Goal: Task Accomplishment & Management: Manage account settings

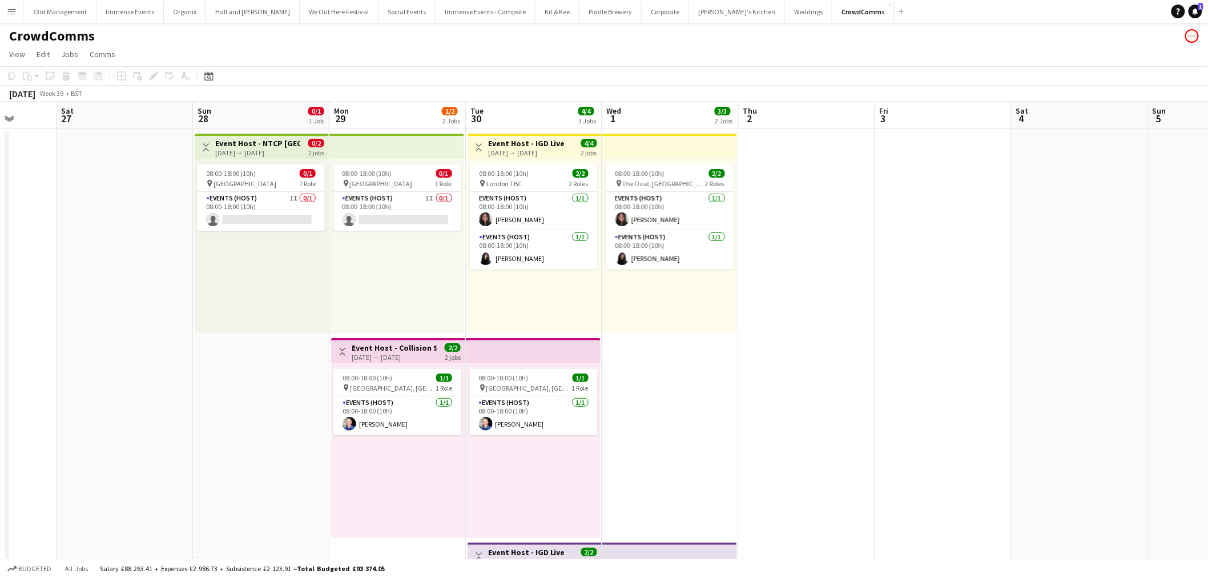
scroll to position [187, 0]
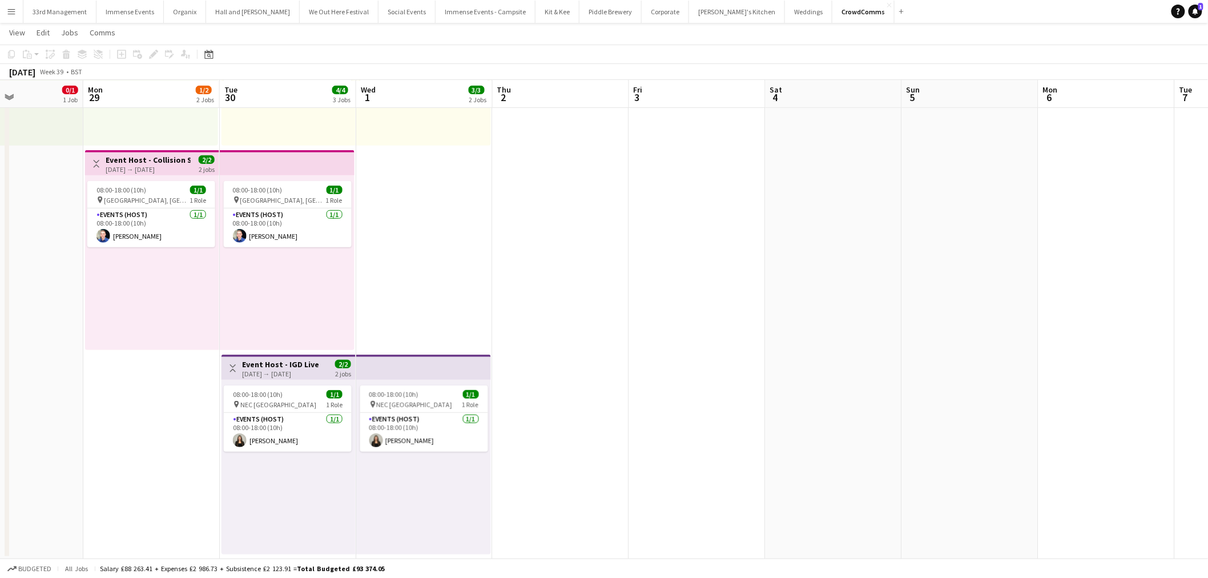
drag, startPoint x: 808, startPoint y: 298, endPoint x: 877, endPoint y: 272, distance: 73.7
click at [564, 303] on app-calendar-viewport "Thu 25 Fri 26 Sat 27 Sun 28 0/1 1 Job Mon 29 1/2 2 Jobs Tue 30 4/4 3 Jobs Wed 1…" at bounding box center [604, 208] width 1208 height 701
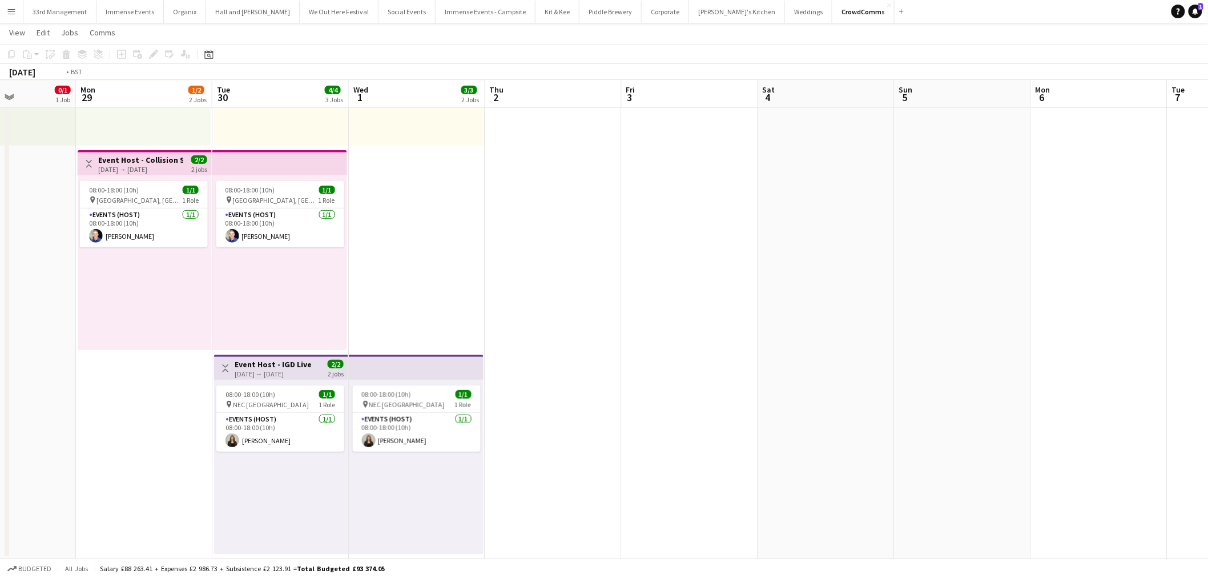
click at [680, 269] on app-calendar-viewport "Thu 25 Fri 26 Sat 27 Sun 28 0/1 1 Job Mon 29 1/2 2 Jobs Tue 30 4/4 3 Jobs Wed 1…" at bounding box center [604, 208] width 1208 height 701
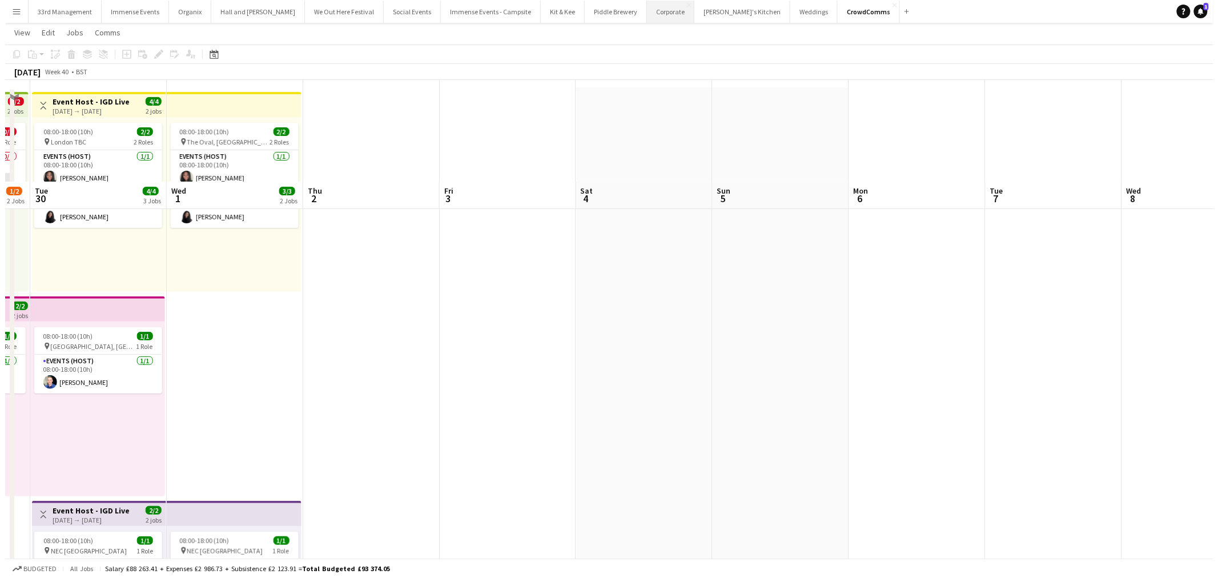
scroll to position [0, 0]
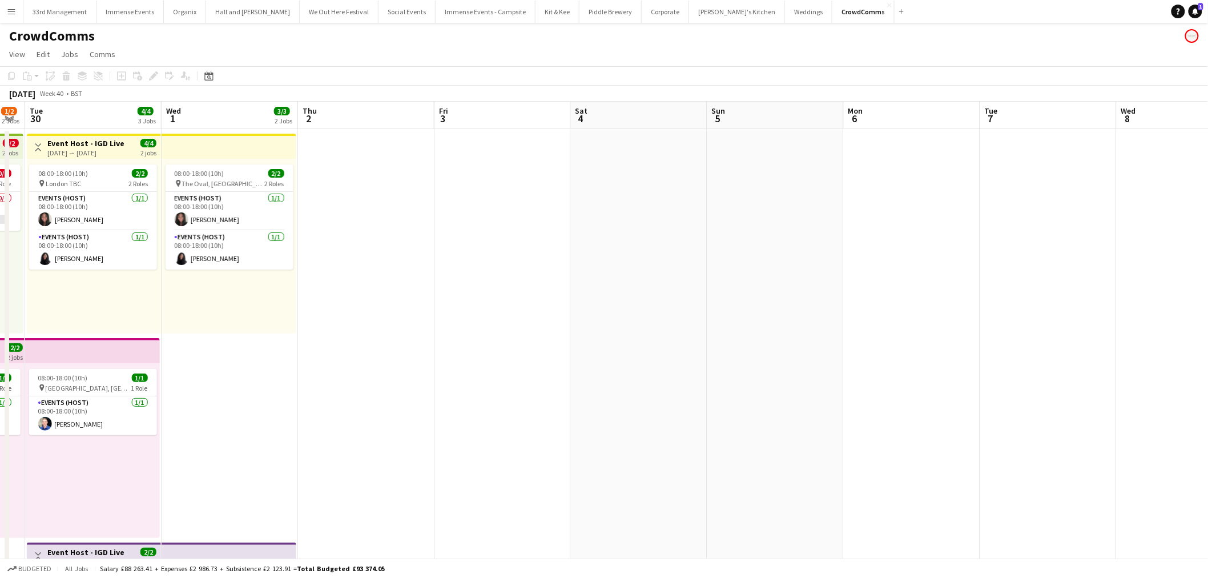
click at [8, 6] on button "Menu" at bounding box center [11, 11] width 23 height 23
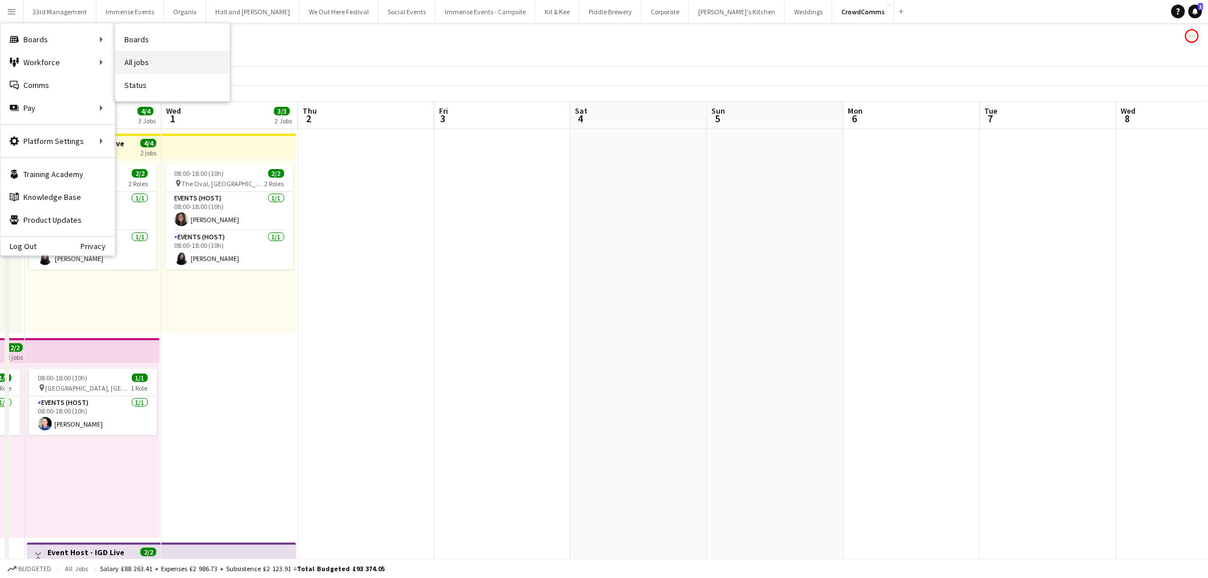
click at [149, 61] on link "All jobs" at bounding box center [172, 62] width 114 height 23
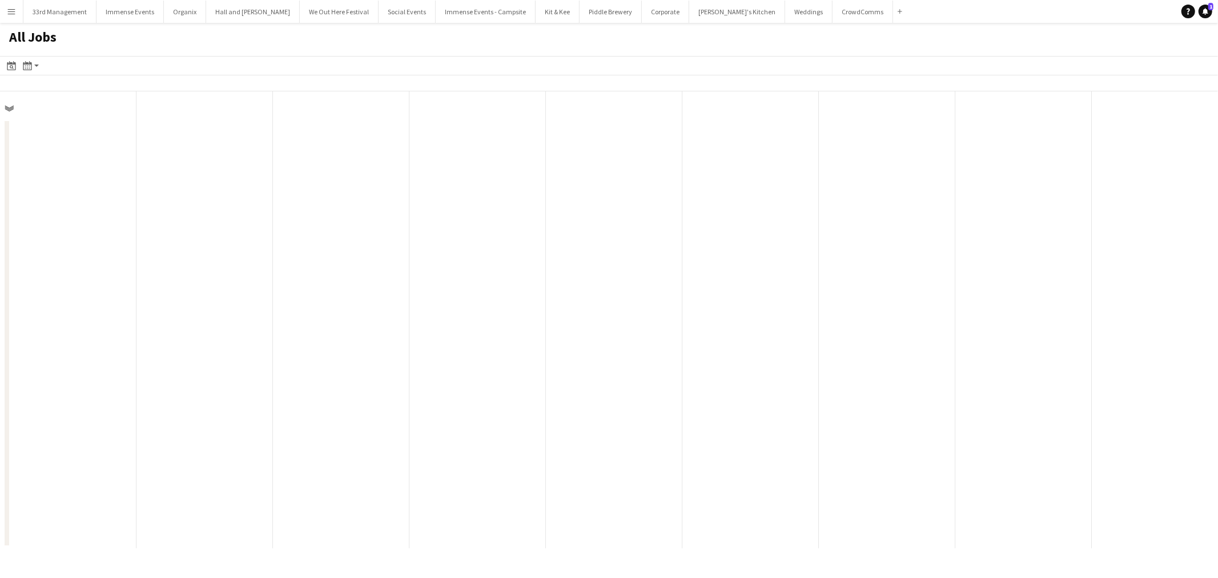
scroll to position [0, 272]
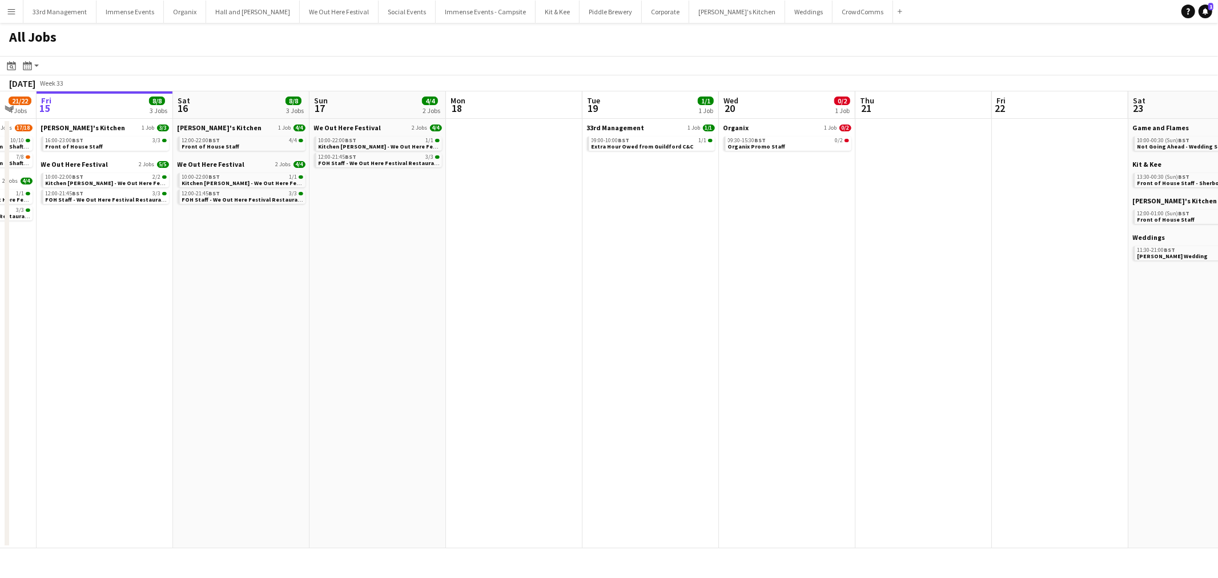
drag, startPoint x: 690, startPoint y: 256, endPoint x: 317, endPoint y: 311, distance: 376.4
click at [314, 311] on app-calendar-viewport "Tue 12 1/1 1 Job Wed 13 14/16 2 Jobs Thu 14 21/22 4 Jobs Fri 15 8/8 3 Jobs Sat …" at bounding box center [609, 319] width 1218 height 457
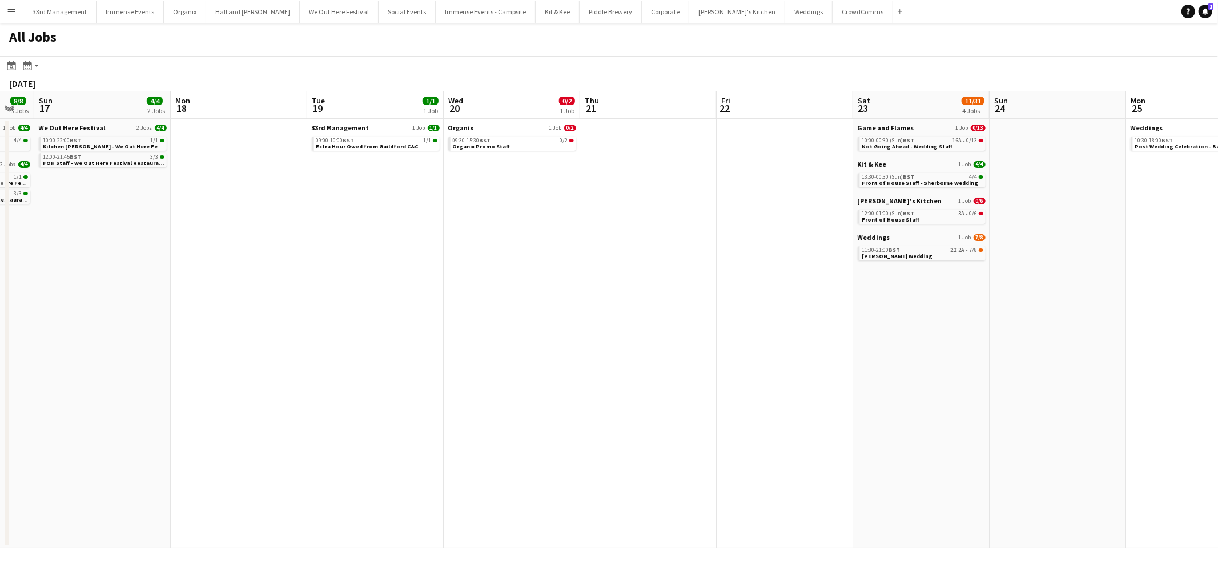
scroll to position [0, 287]
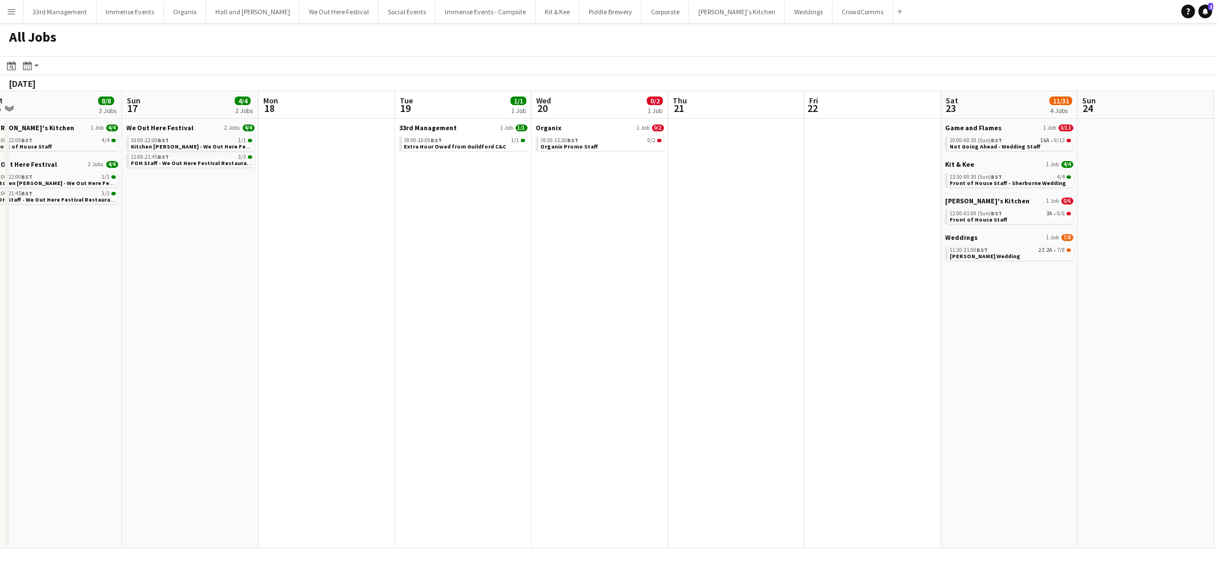
click at [567, 311] on app-all-jobs "All Jobs Date picker AUG 2025 AUG 2025 Monday M Tuesday T Wednesday W Thursday …" at bounding box center [609, 285] width 1218 height 525
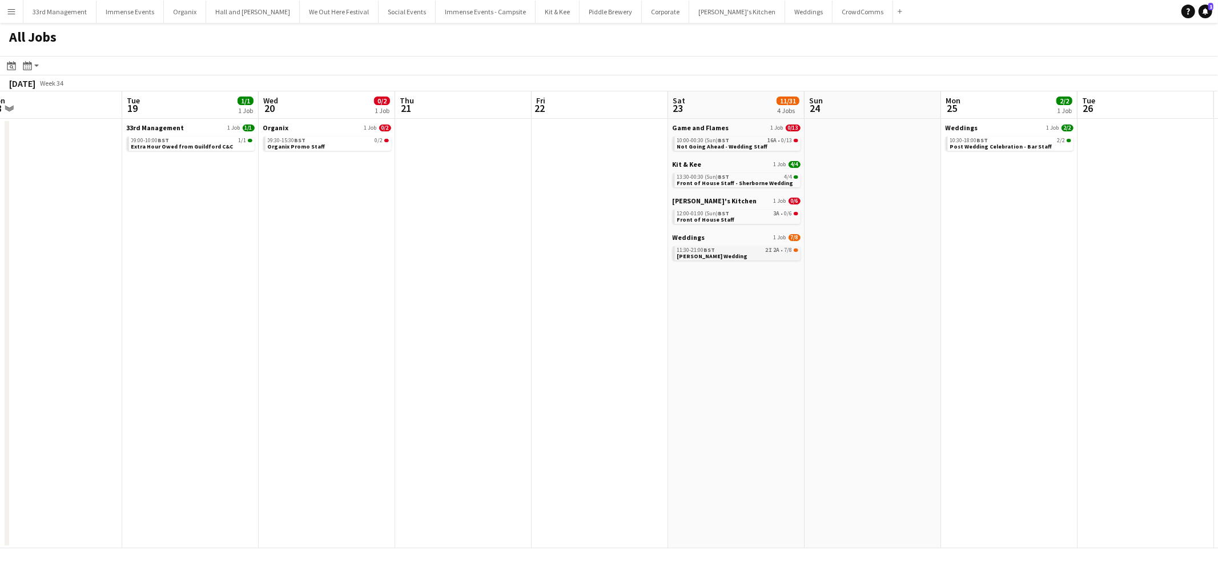
click at [729, 256] on span "[PERSON_NAME] Wedding" at bounding box center [712, 255] width 71 height 7
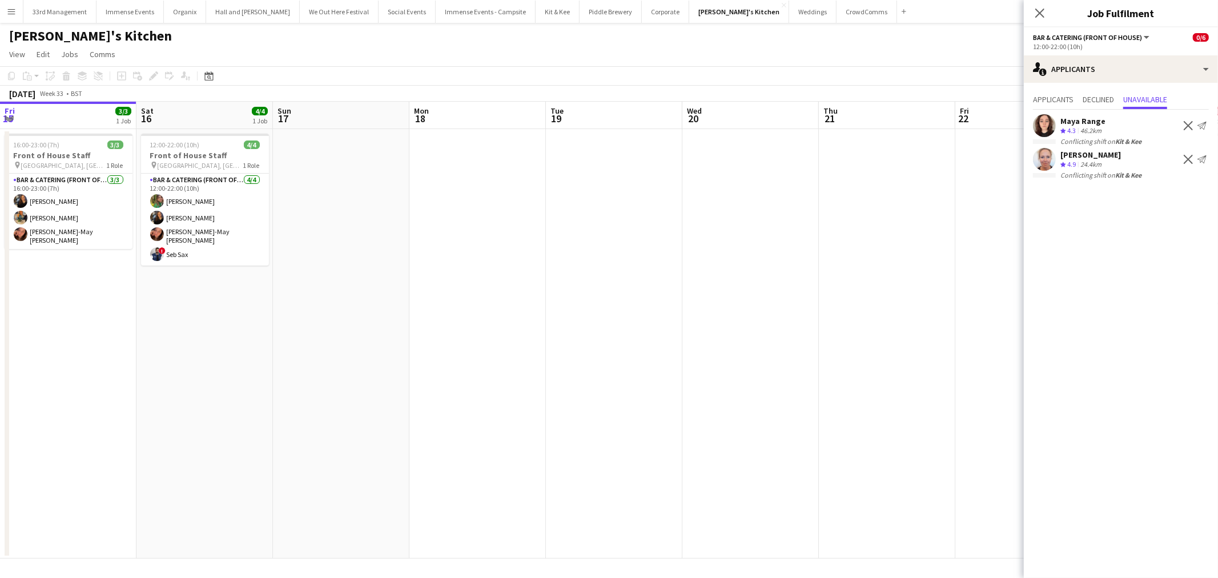
scroll to position [0, 318]
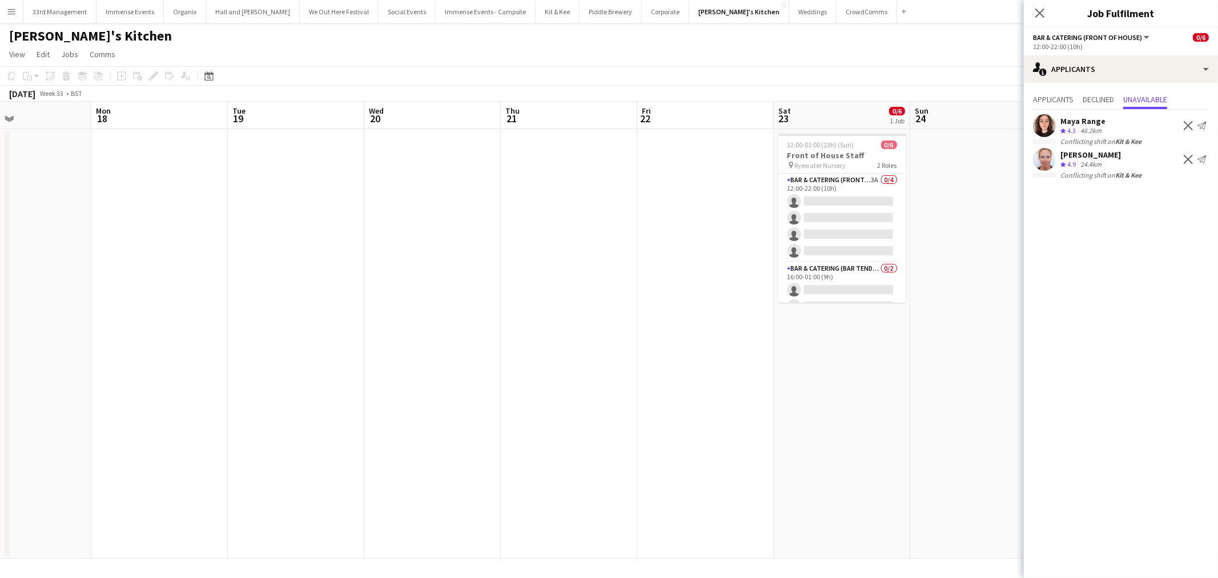
click at [722, 220] on app-date-cell at bounding box center [705, 343] width 136 height 429
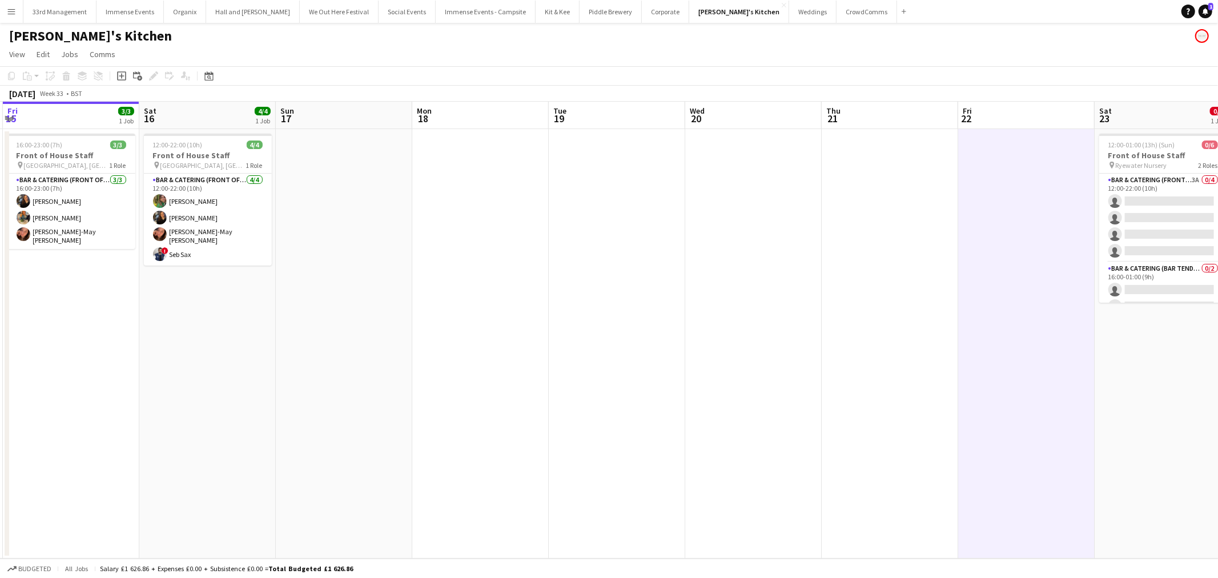
drag, startPoint x: 617, startPoint y: 310, endPoint x: 661, endPoint y: 215, distance: 104.0
click at [664, 220] on app-calendar-viewport "Tue 12 Wed 13 Thu 14 Fri 15 3/3 1 Job Sat 16 4/4 1 Job Sun 17 Mon 18 Tue 19 Wed…" at bounding box center [609, 330] width 1218 height 457
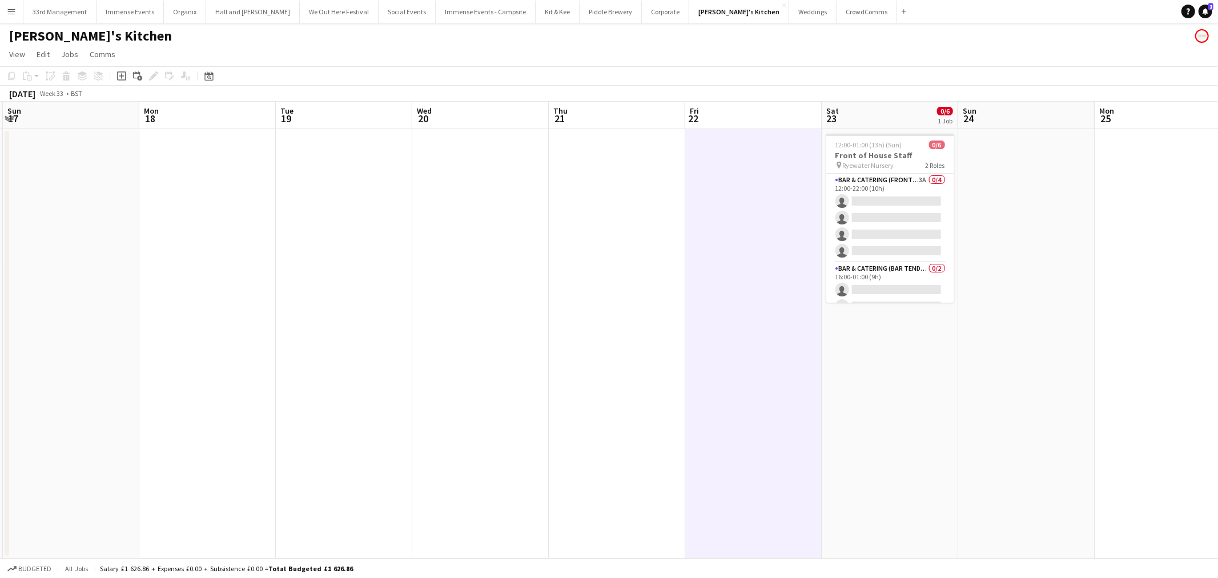
scroll to position [0, 407]
drag, startPoint x: 520, startPoint y: 286, endPoint x: 525, endPoint y: 280, distance: 8.1
click at [520, 282] on app-date-cell at bounding box center [480, 343] width 136 height 429
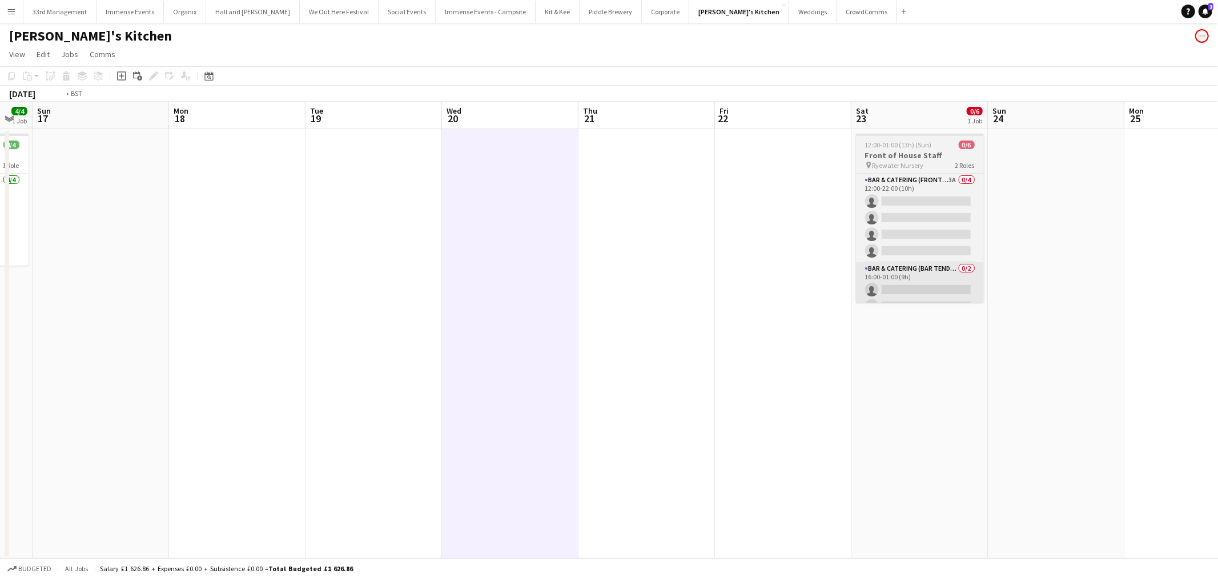
drag, startPoint x: 753, startPoint y: 312, endPoint x: 477, endPoint y: 272, distance: 278.7
click at [480, 311] on app-calendar-viewport "Thu 14 Fri 15 3/3 1 Job Sat 16 4/4 1 Job Sun 17 Mon 18 Tue 19 Wed 20 Thu 21 Fri…" at bounding box center [609, 330] width 1218 height 457
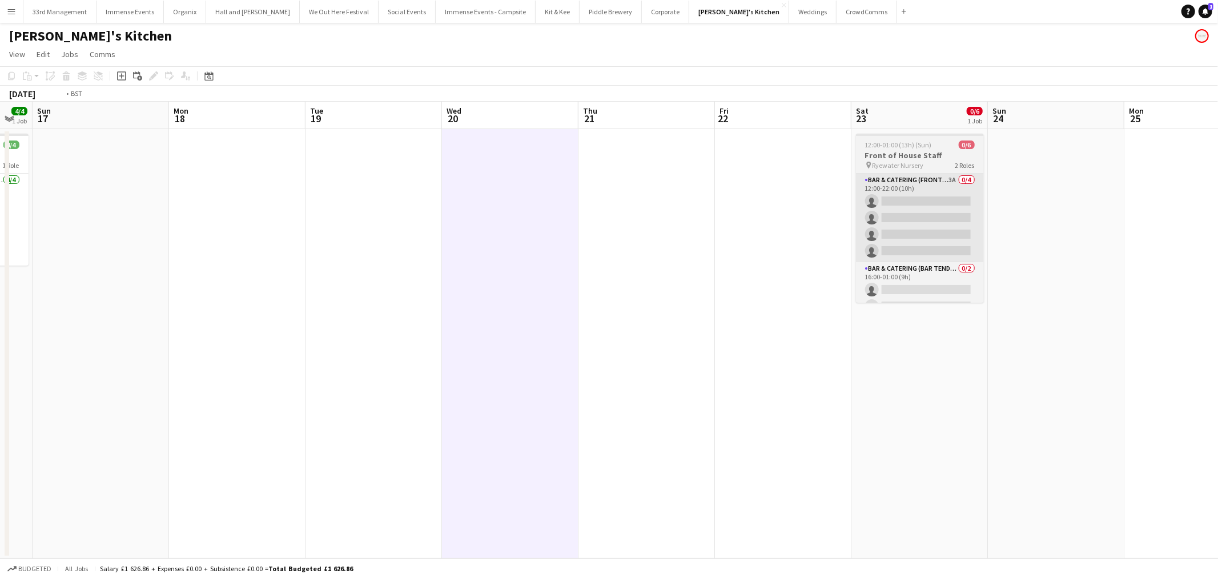
scroll to position [0, 354]
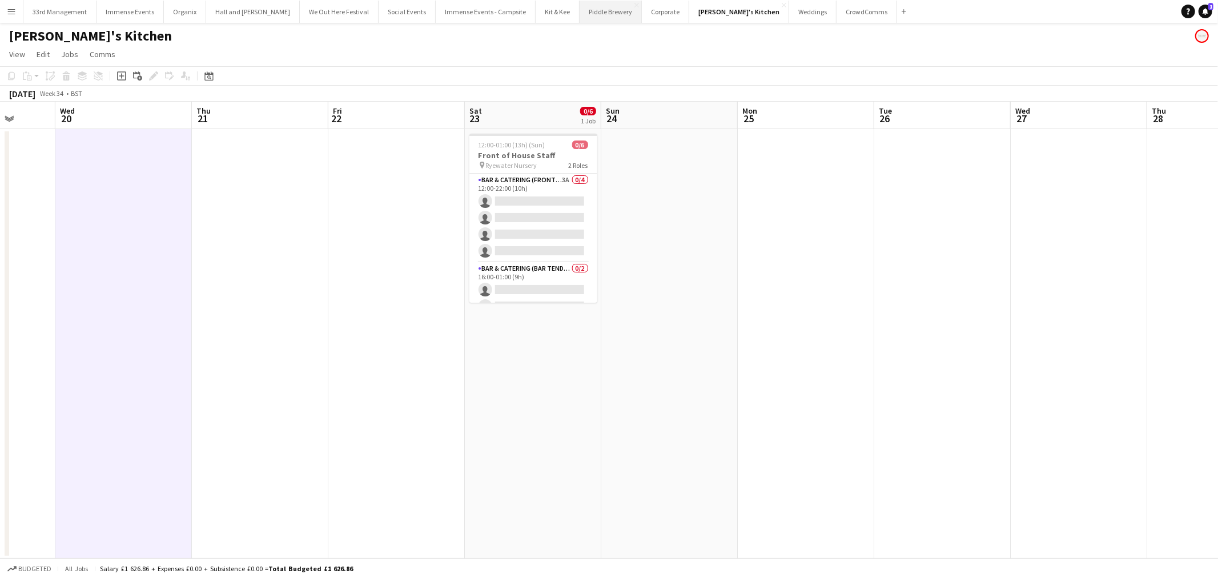
click at [580, 11] on button "Piddle Brewery Close" at bounding box center [611, 12] width 62 height 22
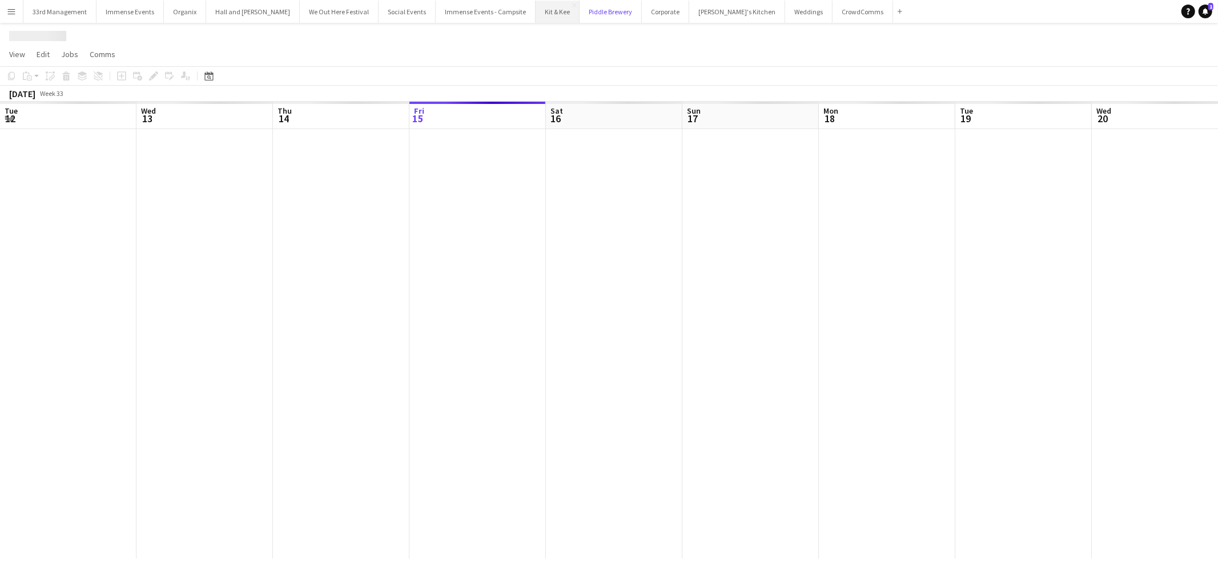
scroll to position [0, 272]
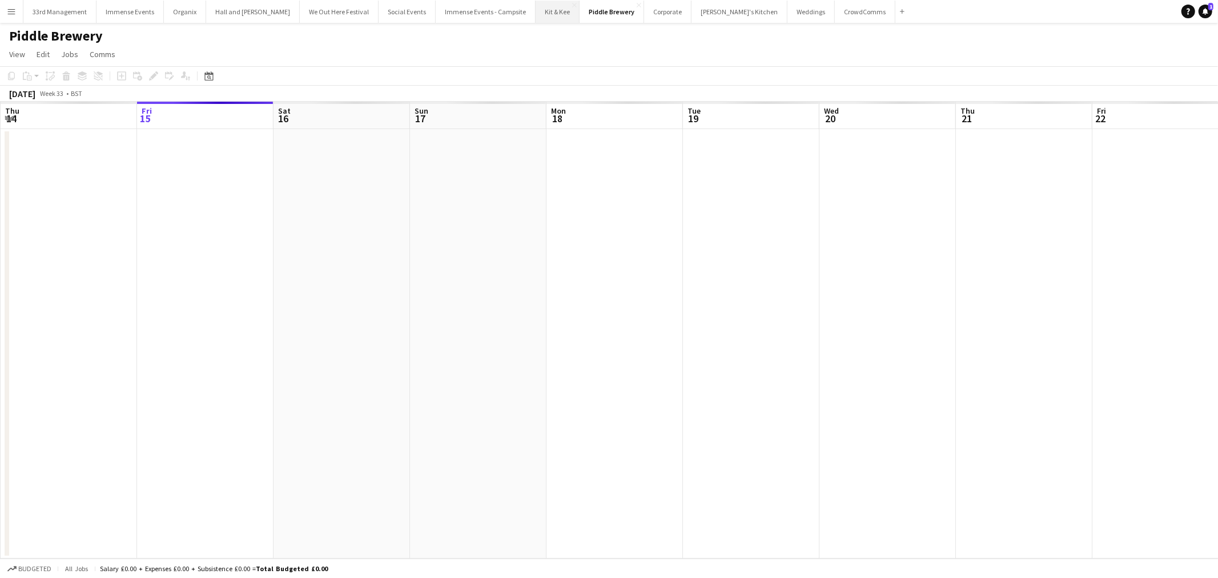
click at [544, 7] on button "Kit & Kee Close" at bounding box center [558, 12] width 44 height 22
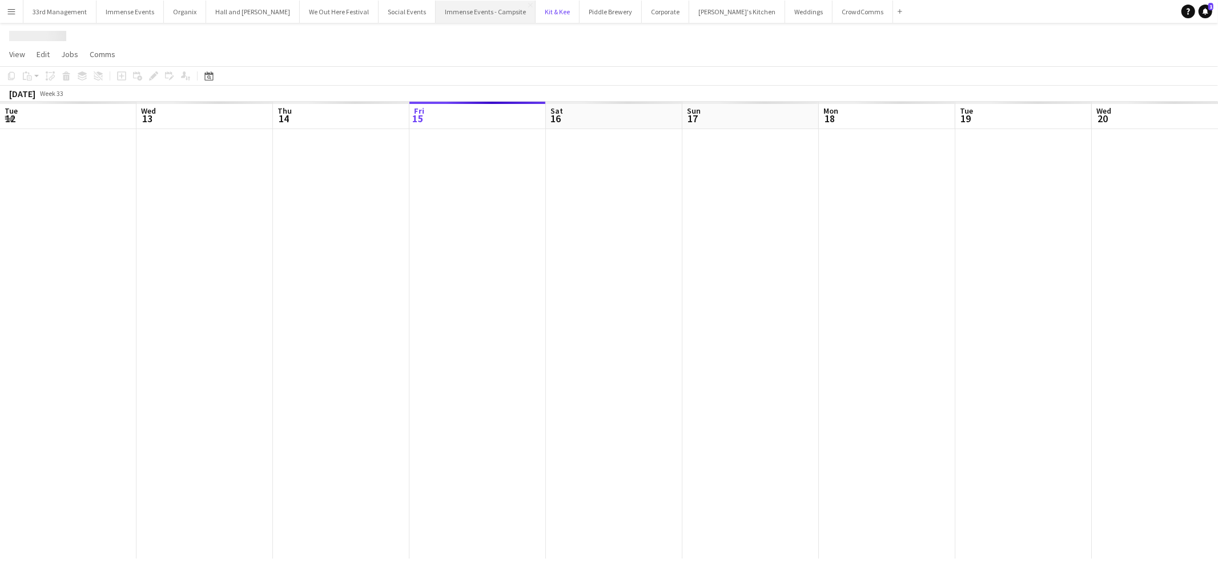
scroll to position [0, 272]
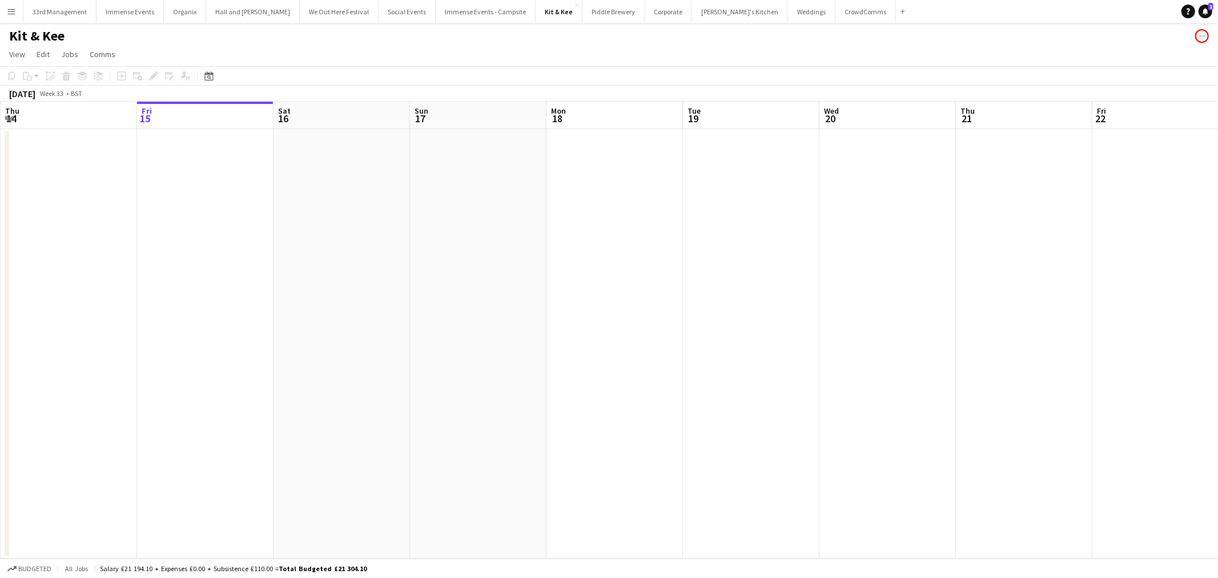
click at [16, 5] on button "Menu" at bounding box center [11, 11] width 23 height 23
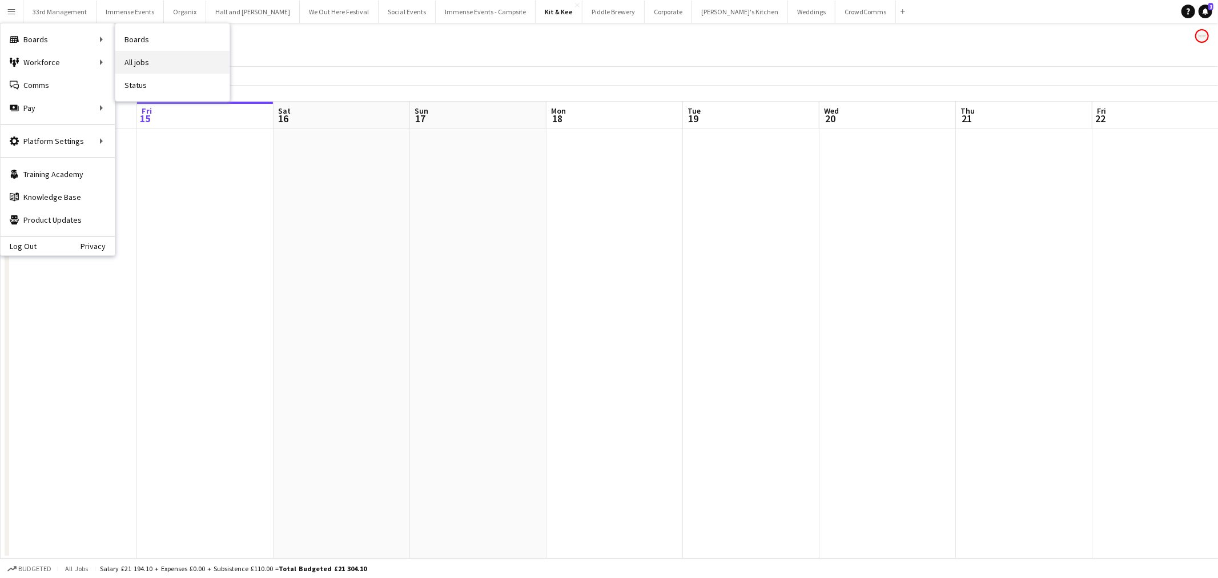
click at [152, 62] on link "All jobs" at bounding box center [172, 62] width 114 height 23
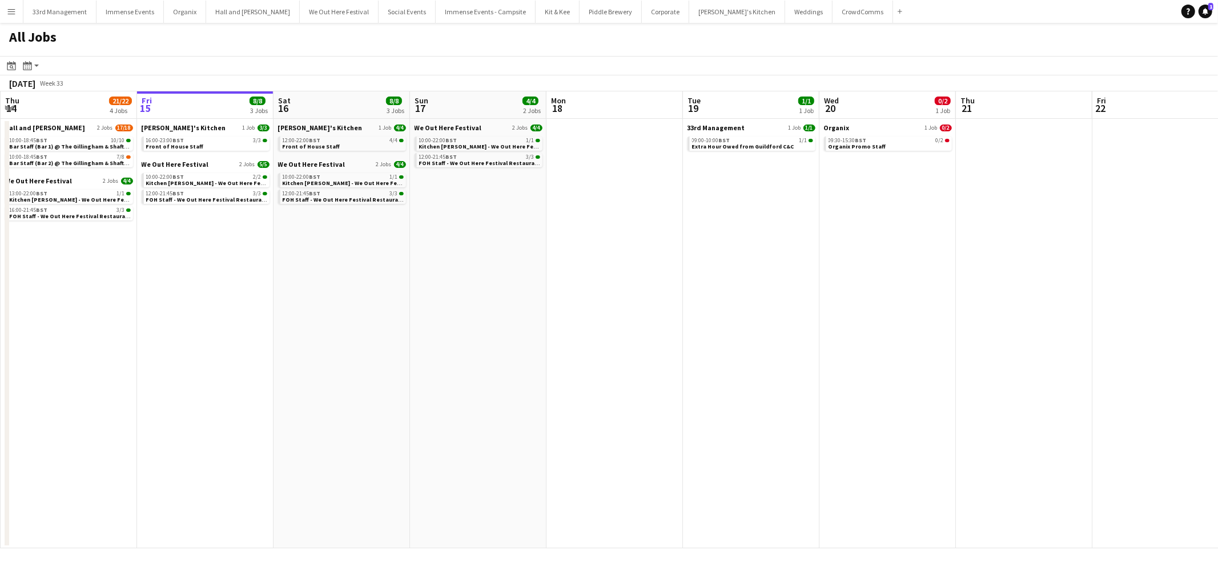
scroll to position [0, 307]
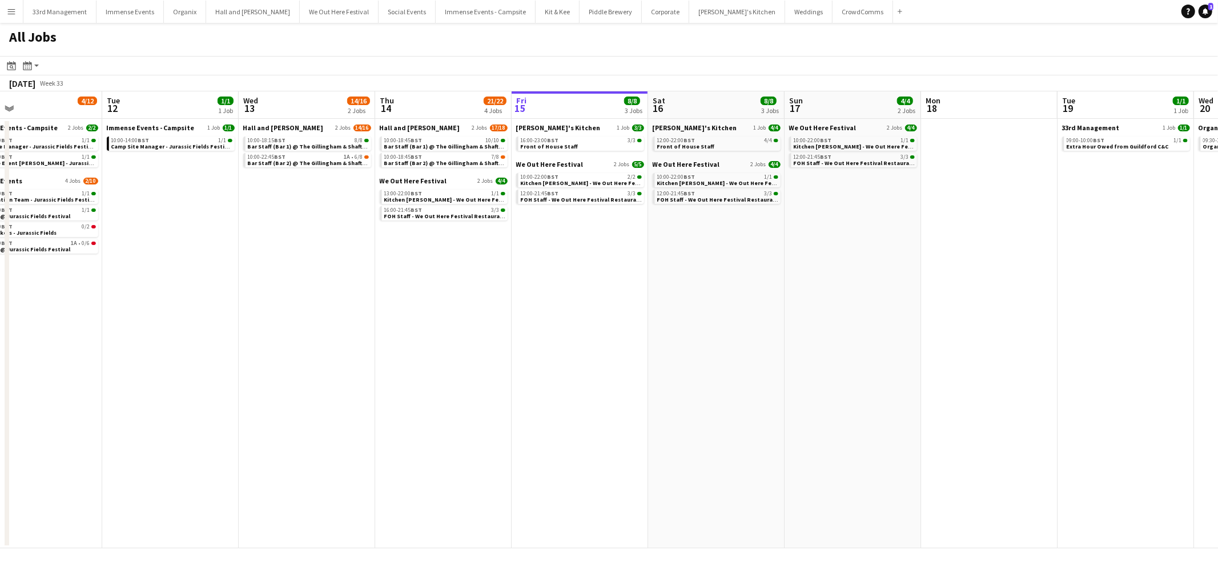
drag, startPoint x: 522, startPoint y: 307, endPoint x: 846, endPoint y: 300, distance: 323.8
click at [846, 300] on app-calendar-viewport "Sat 9 24/32 14 Jobs Sun 10 10/18 10 Jobs Mon 11 4/12 6 Jobs Tue 12 1/1 1 Job We…" at bounding box center [609, 319] width 1218 height 457
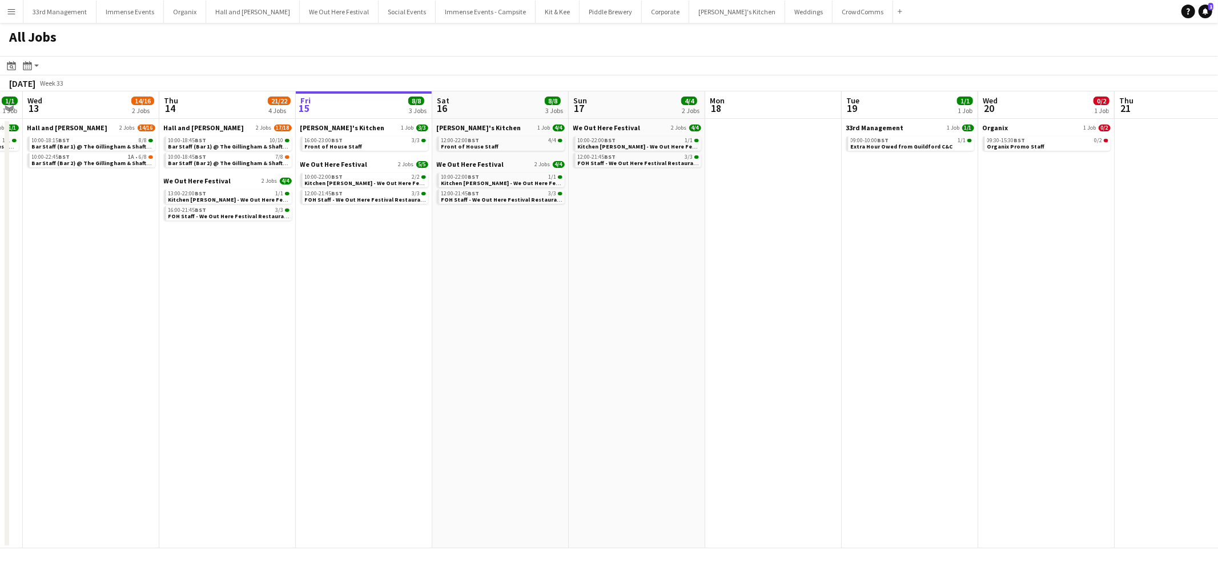
drag, startPoint x: 542, startPoint y: 267, endPoint x: 556, endPoint y: 265, distance: 13.8
click at [542, 267] on app-calendar-viewport "Sun 10 10/18 10 Jobs Mon 11 4/12 6 Jobs Tue 12 1/1 1 Job Wed 13 14/16 2 Jobs Th…" at bounding box center [609, 319] width 1218 height 457
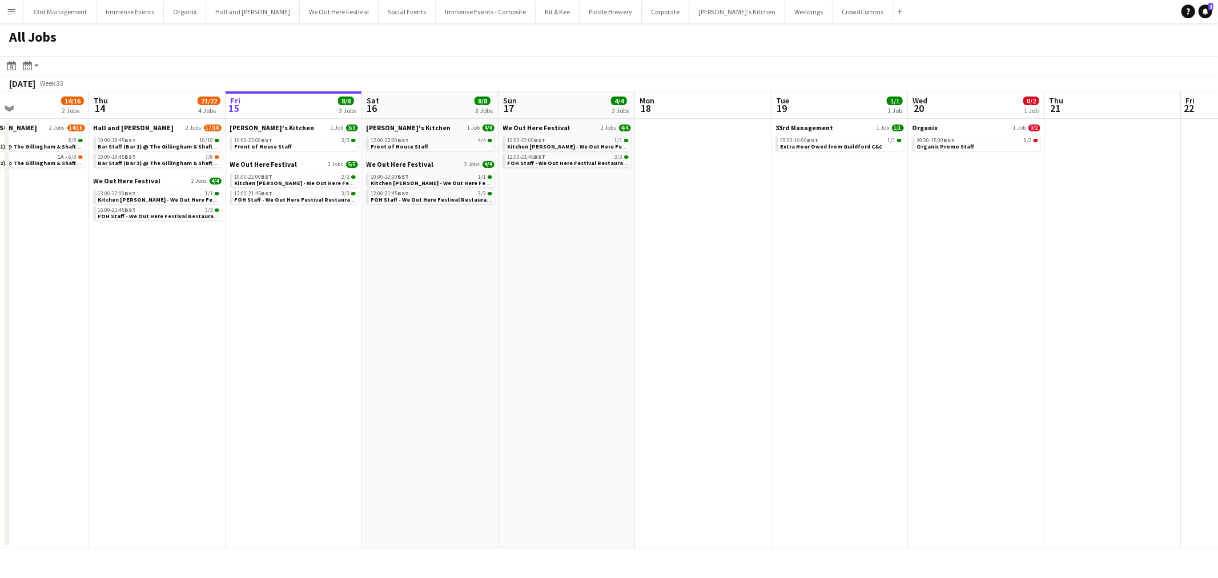
drag, startPoint x: 870, startPoint y: 272, endPoint x: 467, endPoint y: 304, distance: 404.5
click at [391, 311] on app-calendar-viewport "Sun 10 10/18 10 Jobs Mon 11 4/12 6 Jobs Tue 12 1/1 1 Job Wed 13 14/16 2 Jobs Th…" at bounding box center [609, 319] width 1218 height 457
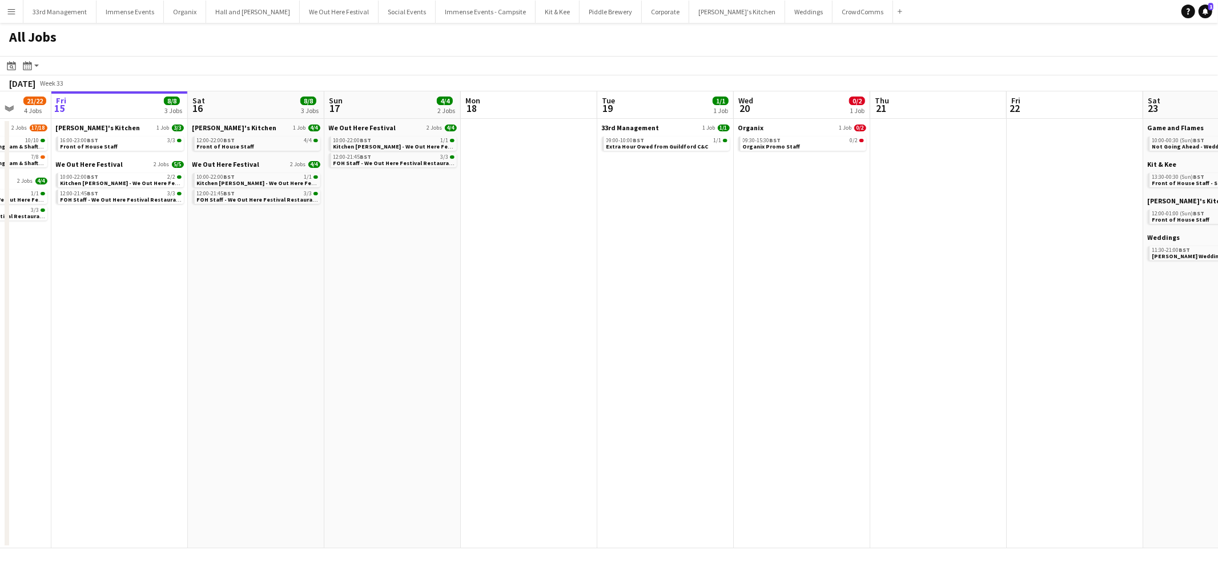
scroll to position [0, 340]
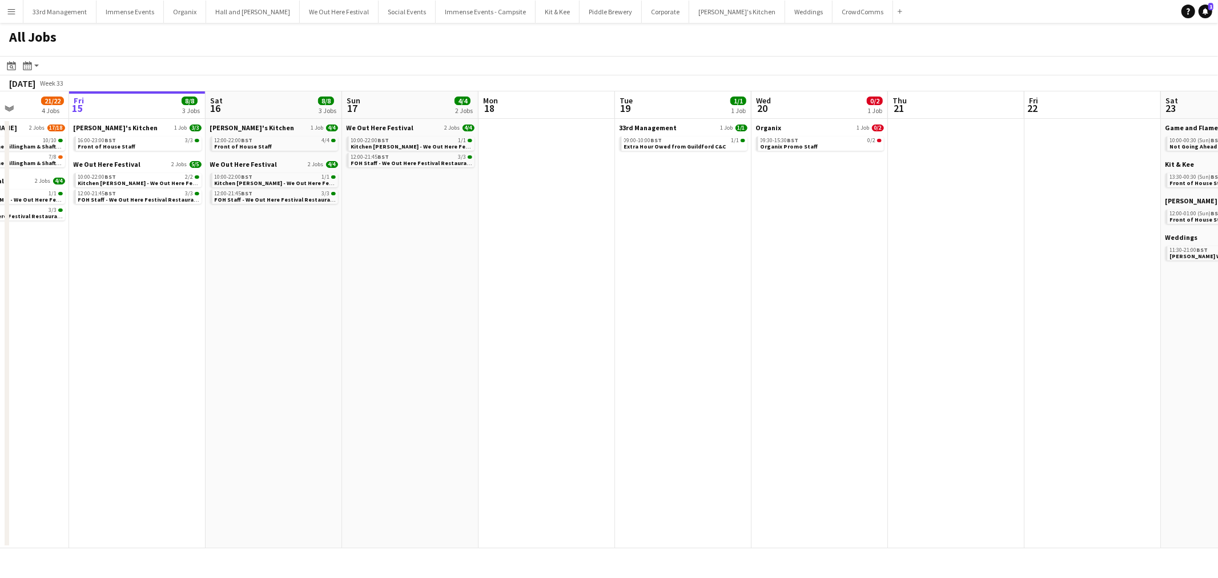
drag, startPoint x: 464, startPoint y: 256, endPoint x: 712, endPoint y: 244, distance: 247.5
click at [712, 244] on app-calendar-viewport "Tue 12 1/1 1 Job Wed 13 14/16 2 Jobs Thu 14 21/22 4 Jobs Fri 15 8/8 3 Jobs Sat …" at bounding box center [609, 319] width 1218 height 457
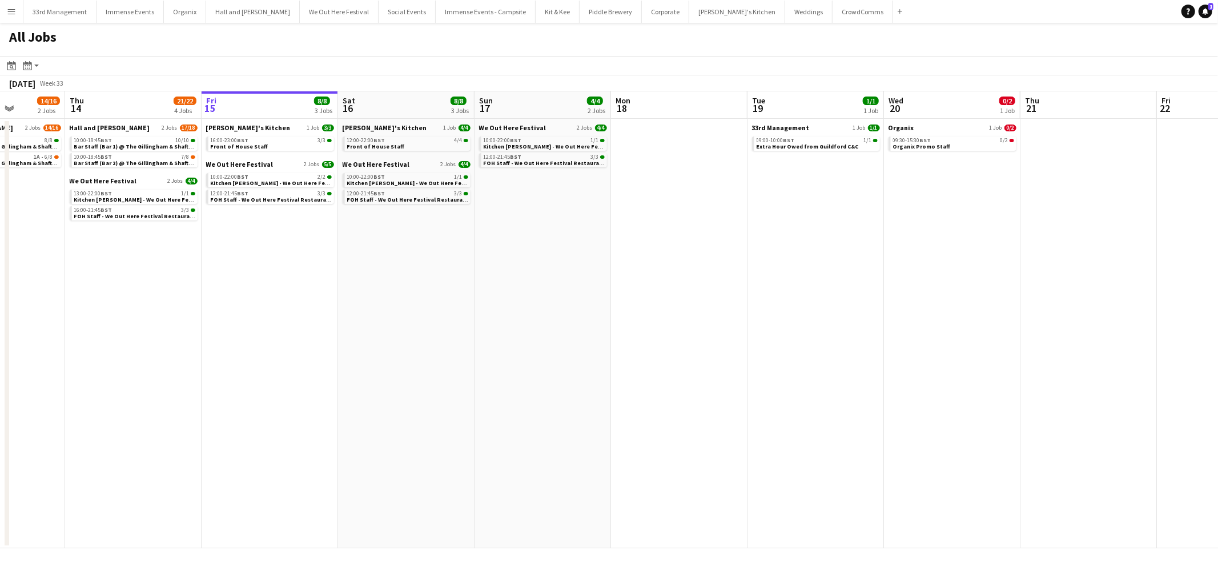
scroll to position [0, 258]
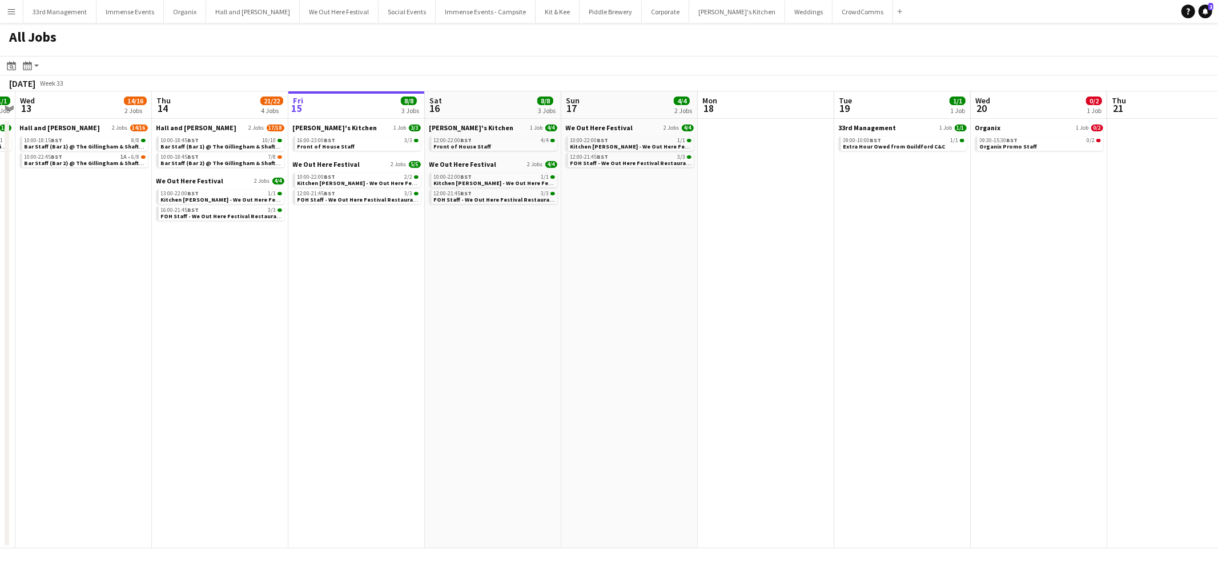
drag, startPoint x: 690, startPoint y: 315, endPoint x: 1048, endPoint y: 319, distance: 358.1
click at [1048, 319] on app-calendar-viewport "Mon 11 4/12 6 Jobs Tue 12 1/1 1 Job Wed 13 14/16 2 Jobs Thu 14 21/22 4 Jobs Fri…" at bounding box center [609, 319] width 1218 height 457
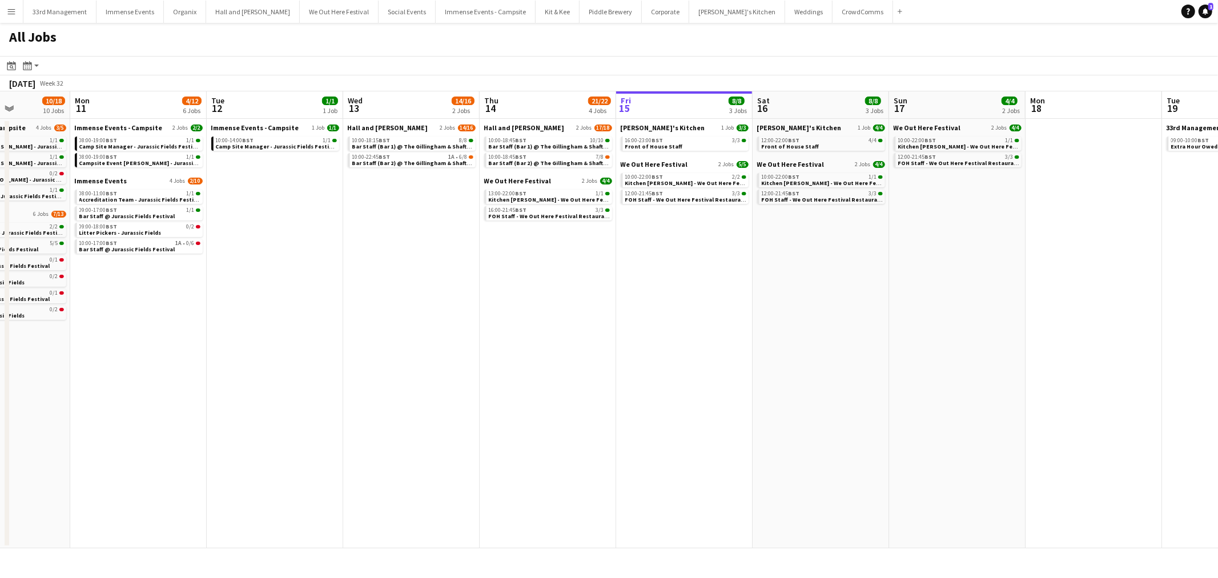
drag, startPoint x: 631, startPoint y: 246, endPoint x: 792, endPoint y: 242, distance: 161.1
click at [793, 242] on app-calendar-viewport "Fri 8 9/21 12 Jobs Sat 9 24/32 14 Jobs Sun 10 10/18 10 Jobs Mon 11 4/12 6 Jobs …" at bounding box center [609, 319] width 1218 height 457
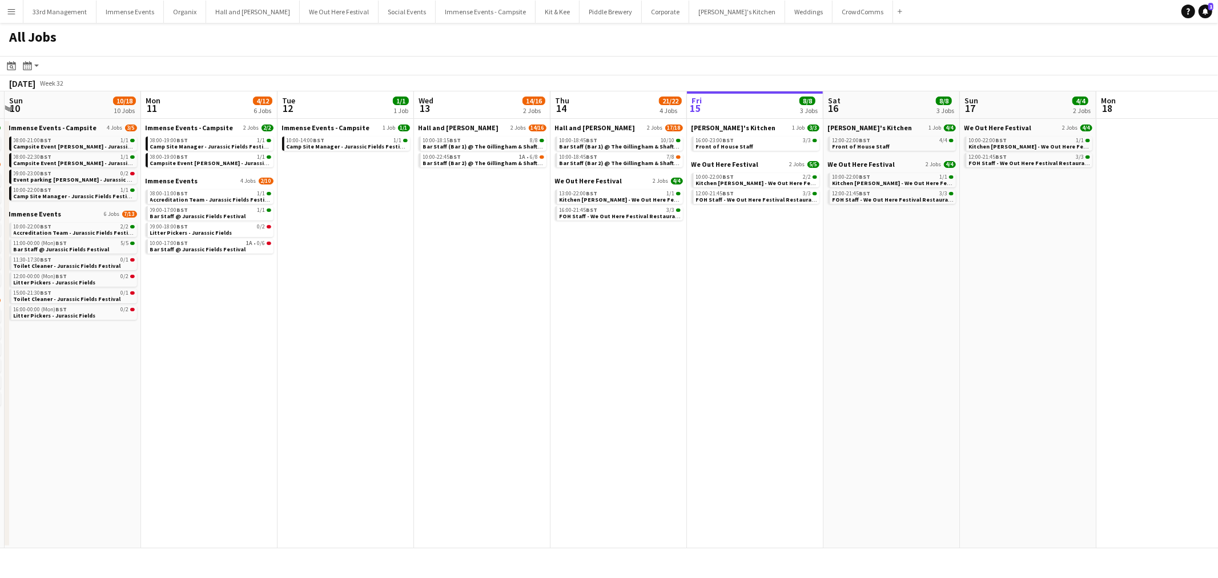
drag, startPoint x: 654, startPoint y: 258, endPoint x: 726, endPoint y: 267, distance: 72.0
click at [726, 267] on app-calendar-viewport "Fri 8 9/21 12 Jobs Sat 9 24/32 14 Jobs Sun 10 10/18 10 Jobs Mon 11 4/12 6 Jobs …" at bounding box center [609, 319] width 1218 height 457
click at [767, 262] on app-date-cell "Sam's Kitchen 1 Job 3/3 16:00-23:00 BST 3/3 Front of House Staff We Out Here Fe…" at bounding box center [755, 333] width 136 height 429
click at [848, 258] on app-date-cell "Sam's Kitchen 1 Job 4/4 12:00-22:00 BST 4/4 Front of House Staff We Out Here Fe…" at bounding box center [893, 333] width 136 height 429
click at [726, 259] on app-date-cell "Sam's Kitchen 1 Job 3/3 16:00-23:00 BST 3/3 Front of House Staff We Out Here Fe…" at bounding box center [756, 333] width 136 height 429
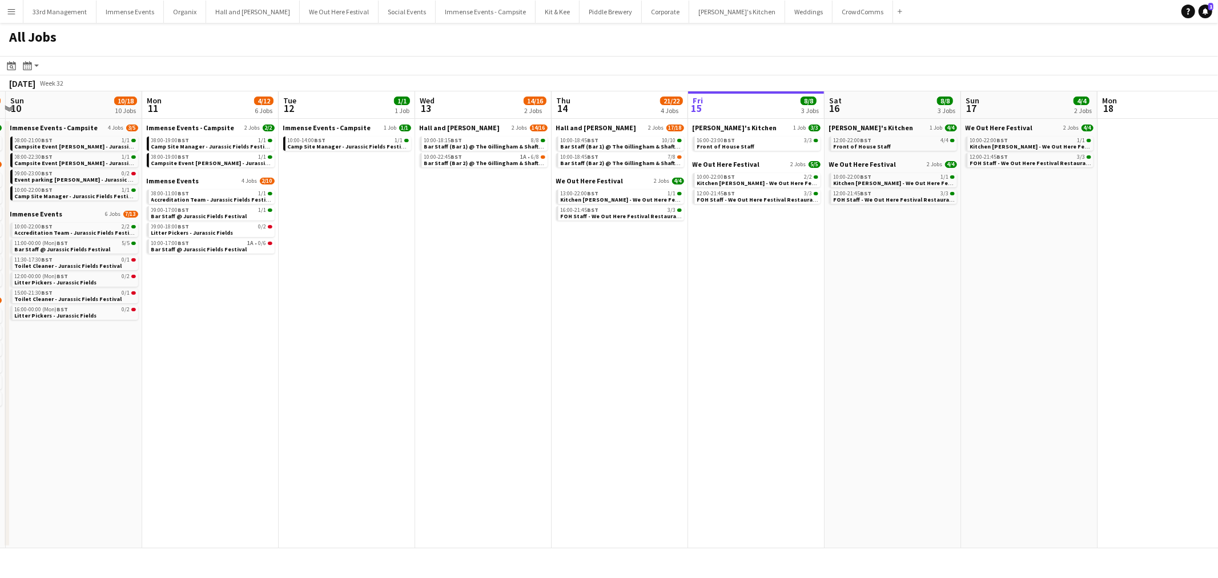
click at [915, 258] on app-date-cell "Sam's Kitchen 1 Job 4/4 12:00-22:00 BST 4/4 Front of House Staff We Out Here Fe…" at bounding box center [893, 333] width 136 height 429
click at [793, 263] on app-date-cell "Sam's Kitchen 1 Job 3/3 16:00-23:00 BST 3/3 Front of House Staff We Out Here Fe…" at bounding box center [757, 333] width 136 height 429
click at [885, 259] on app-date-cell "Sam's Kitchen 1 Job 4/4 12:00-22:00 BST 4/4 Front of House Staff We Out Here Fe…" at bounding box center [891, 333] width 136 height 429
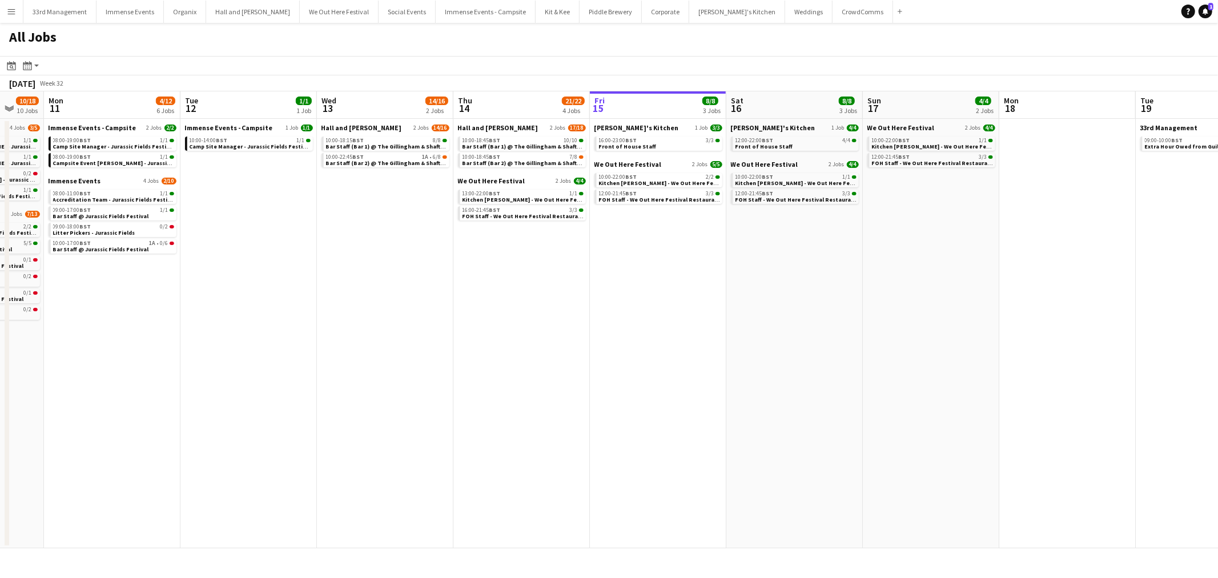
drag, startPoint x: 870, startPoint y: 259, endPoint x: 775, endPoint y: 263, distance: 95.4
click at [775, 263] on app-calendar-viewport "Fri 8 9/21 12 Jobs Sat 9 24/32 14 Jobs Sun 10 10/18 10 Jobs Mon 11 4/12 6 Jobs …" at bounding box center [609, 319] width 1218 height 457
click at [777, 257] on app-date-cell "Sam's Kitchen 1 Job 4/4 12:00-22:00 BST 4/4 Front of House Staff We Out Here Fe…" at bounding box center [794, 333] width 136 height 429
click at [715, 256] on app-date-cell "Sam's Kitchen 1 Job 3/3 16:00-23:00 BST 3/3 Front of House Staff We Out Here Fe…" at bounding box center [658, 333] width 136 height 429
click at [761, 250] on app-date-cell "Sam's Kitchen 1 Job 4/4 12:00-22:00 BST 4/4 Front of House Staff We Out Here Fe…" at bounding box center [794, 333] width 136 height 429
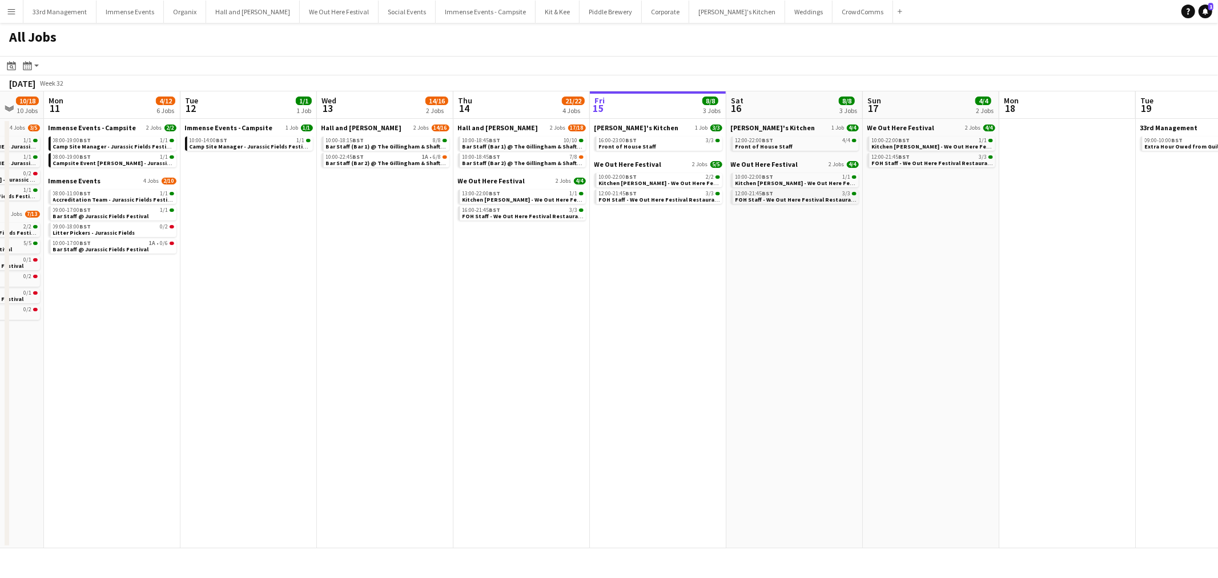
click at [763, 193] on span "BST" at bounding box center [767, 193] width 11 height 7
click at [770, 139] on span "BST" at bounding box center [767, 139] width 11 height 7
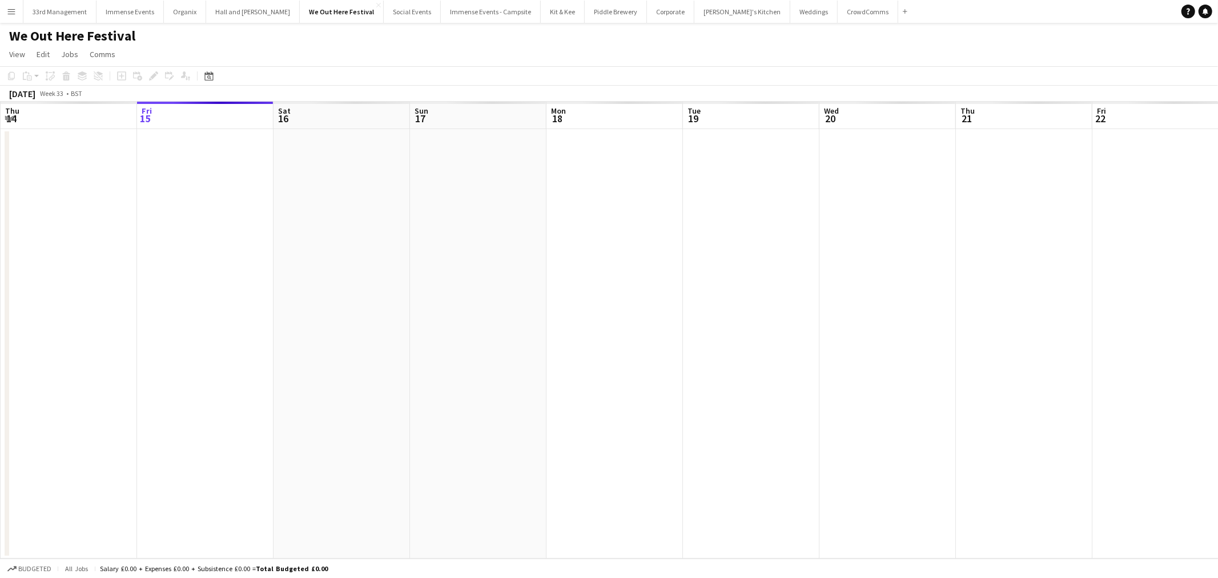
scroll to position [0, 392]
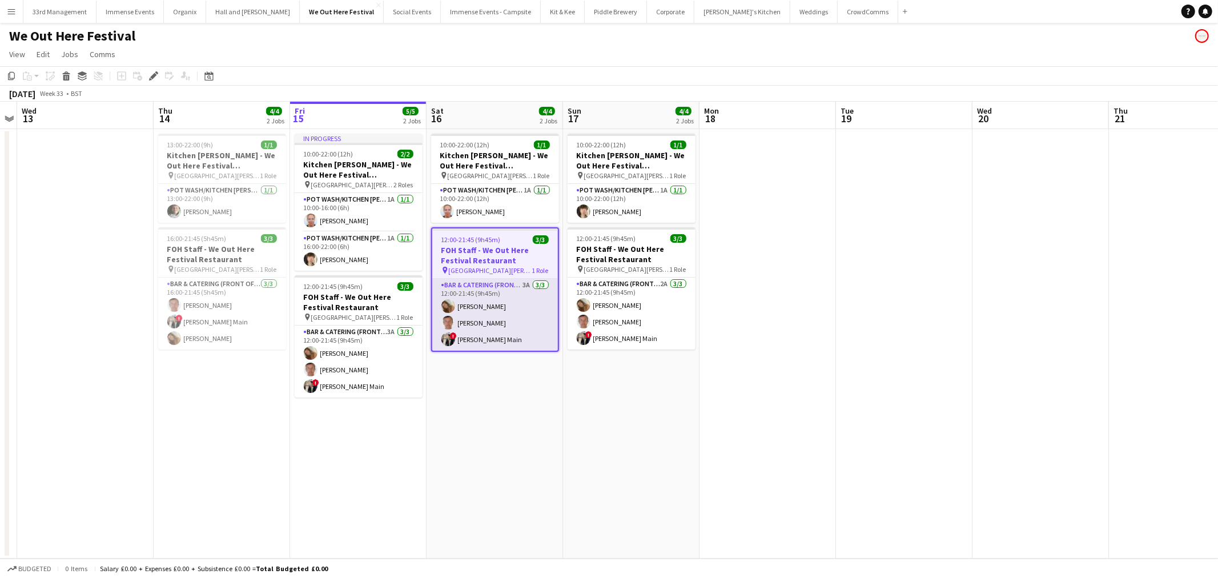
click at [498, 302] on app-card-role "Bar & Catering (Front of House) 3A 3/3 12:00-21:45 (9h45m) Isabella Swatman Bru…" at bounding box center [495, 315] width 126 height 72
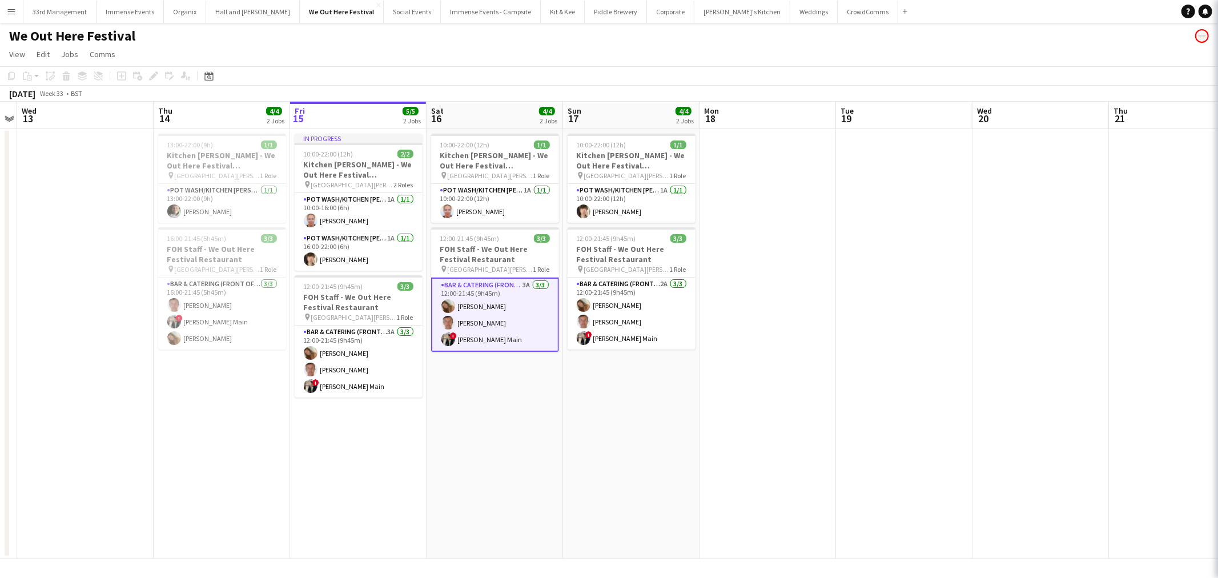
scroll to position [0, 390]
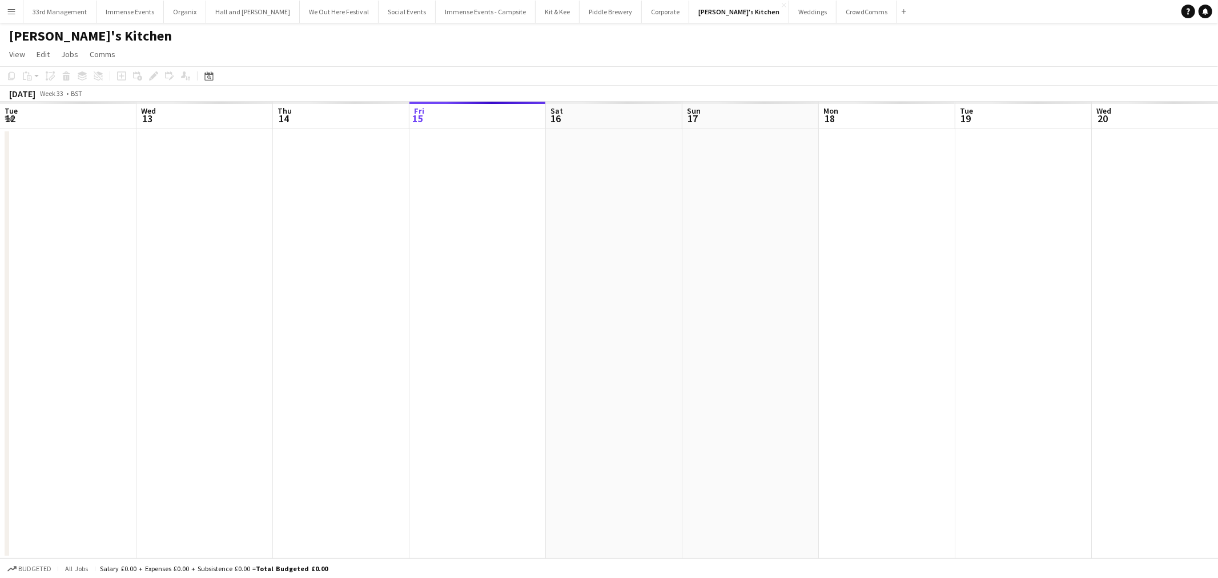
scroll to position [0, 392]
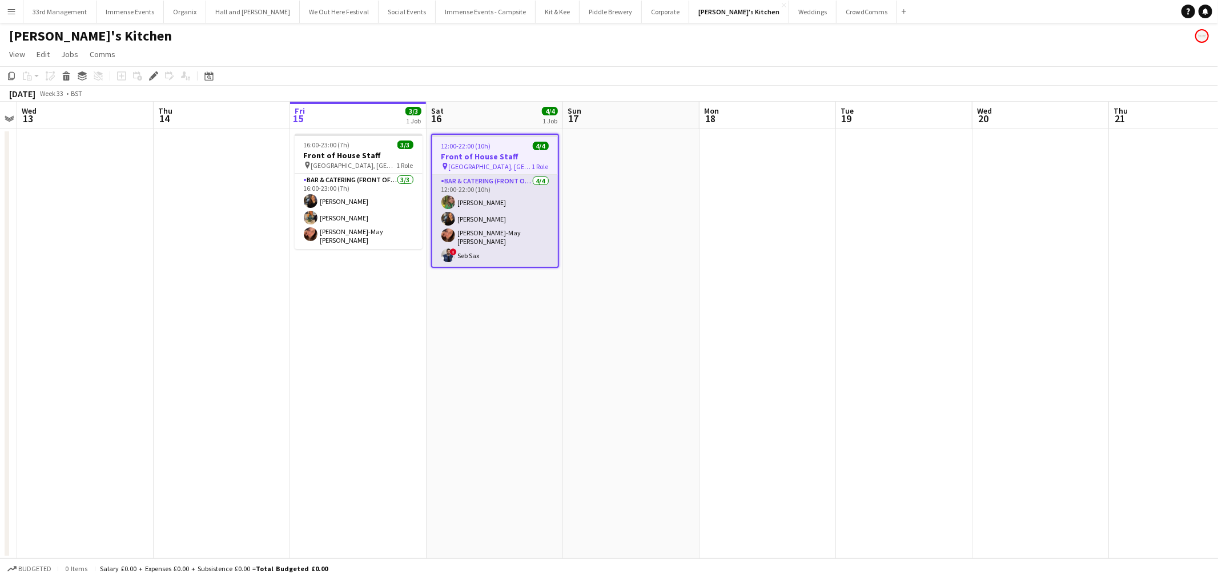
click at [499, 247] on app-card-role "Bar & Catering (Front of House) [DATE] 12:00-22:00 (10h) [PERSON_NAME] [PERSON_…" at bounding box center [495, 221] width 126 height 92
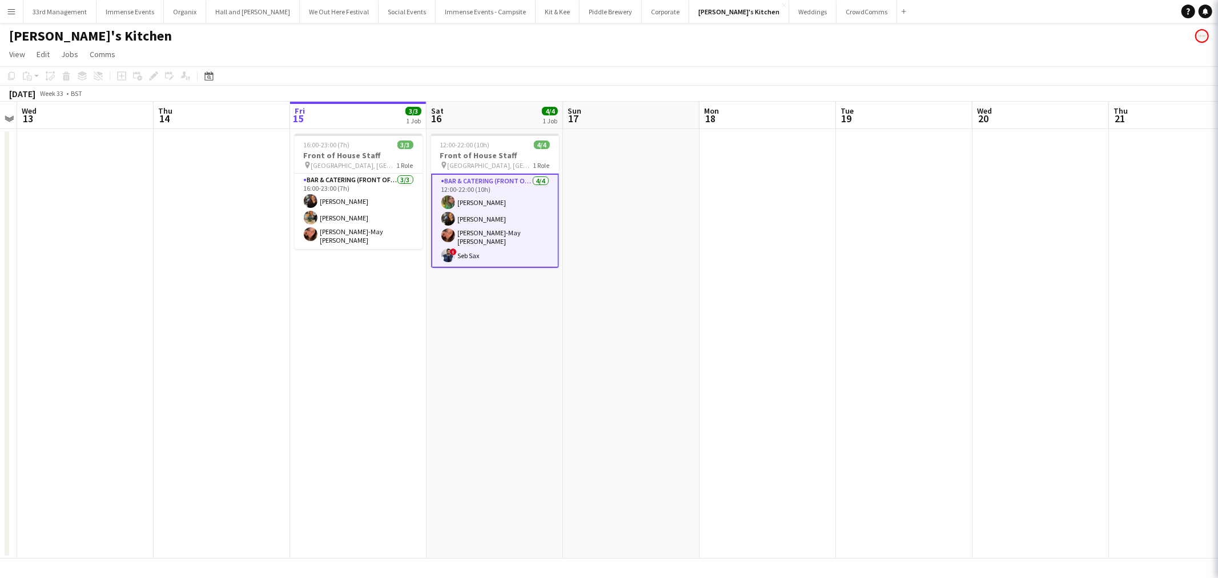
scroll to position [0, 392]
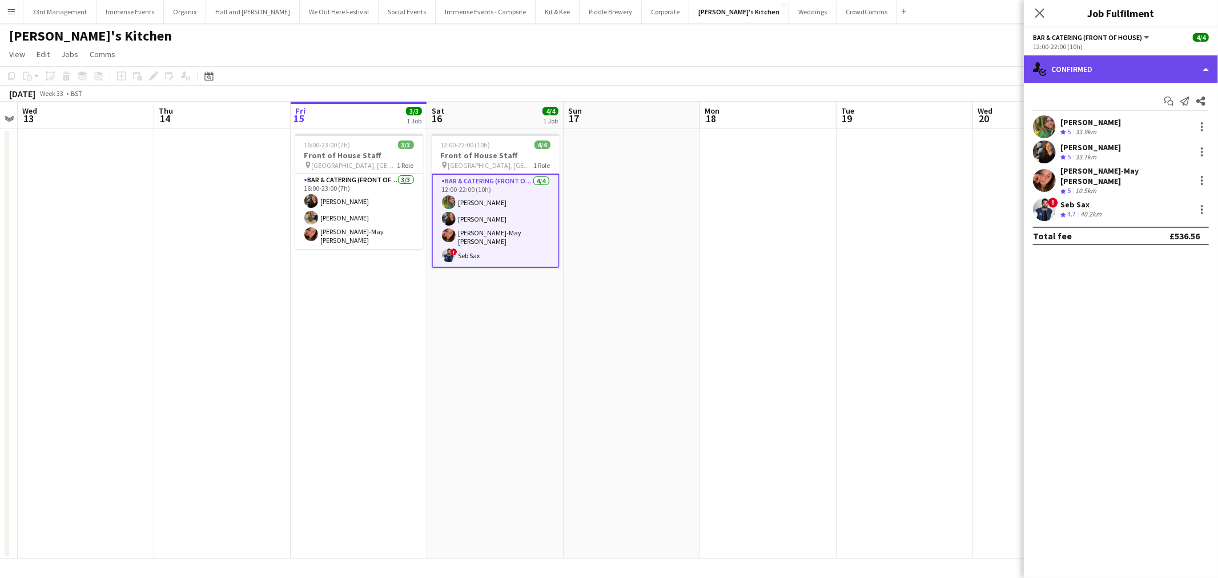
click at [1128, 72] on div "single-neutral-actions-check-2 Confirmed" at bounding box center [1121, 68] width 194 height 27
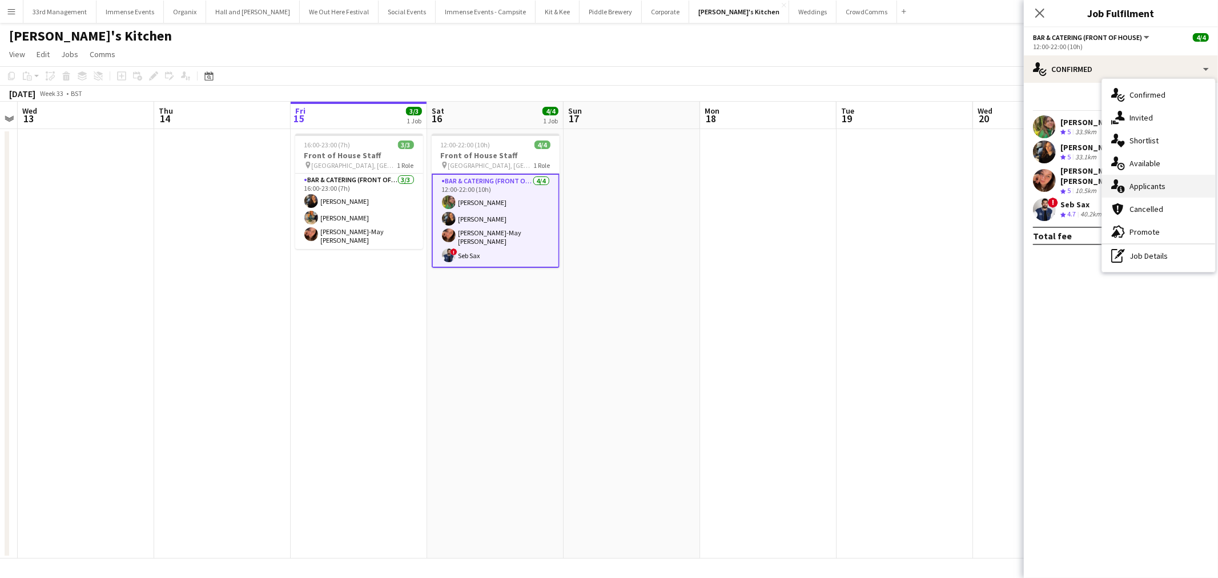
click at [1135, 187] on div "single-neutral-actions-information Applicants" at bounding box center [1158, 186] width 113 height 23
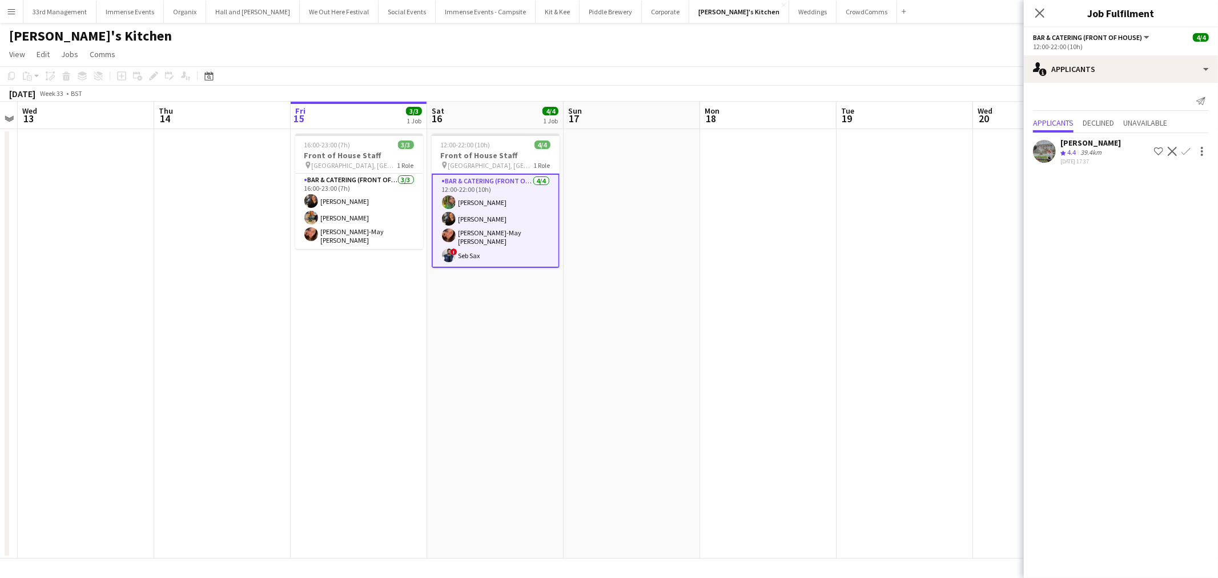
click at [550, 216] on app-card-role "Bar & Catering (Front of House) 4/4 12:00-22:00 (10h) Isabelle Bland Annie Hutc…" at bounding box center [496, 221] width 128 height 94
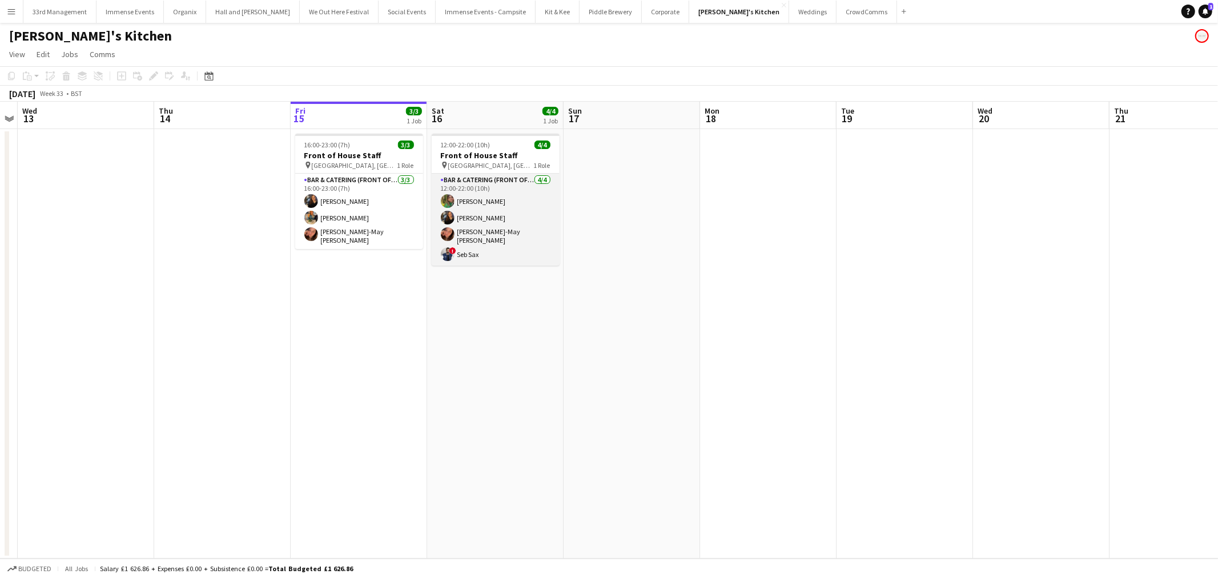
click at [538, 218] on app-card-role "Bar & Catering (Front of House) 4/4 12:00-22:00 (10h) Isabelle Bland Annie Hutc…" at bounding box center [496, 220] width 128 height 92
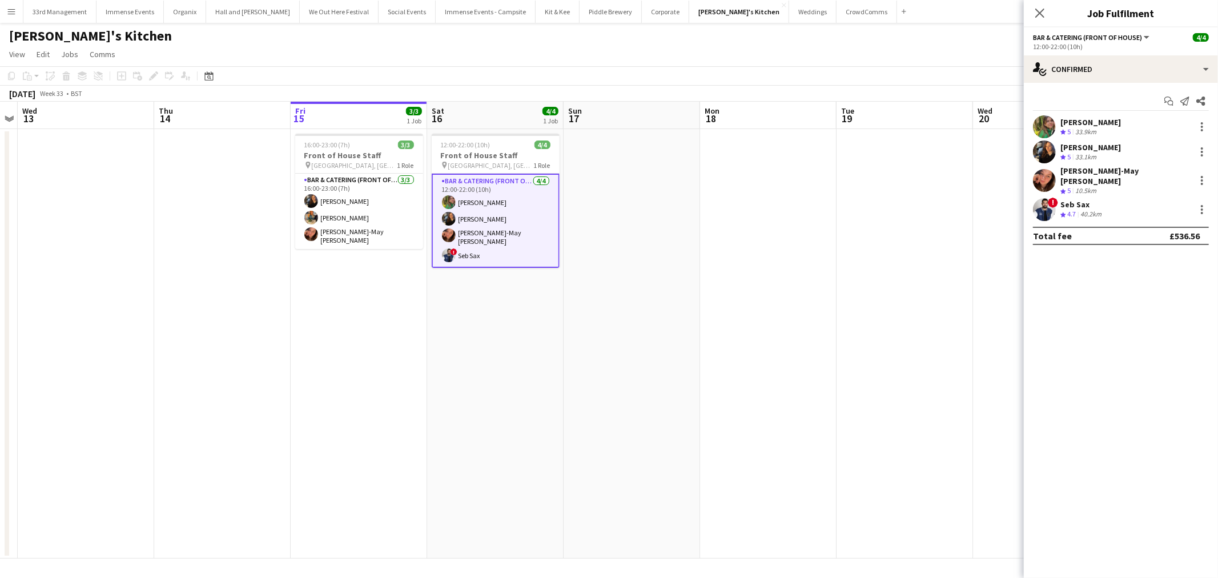
click at [1043, 147] on app-user-avatar at bounding box center [1044, 151] width 23 height 23
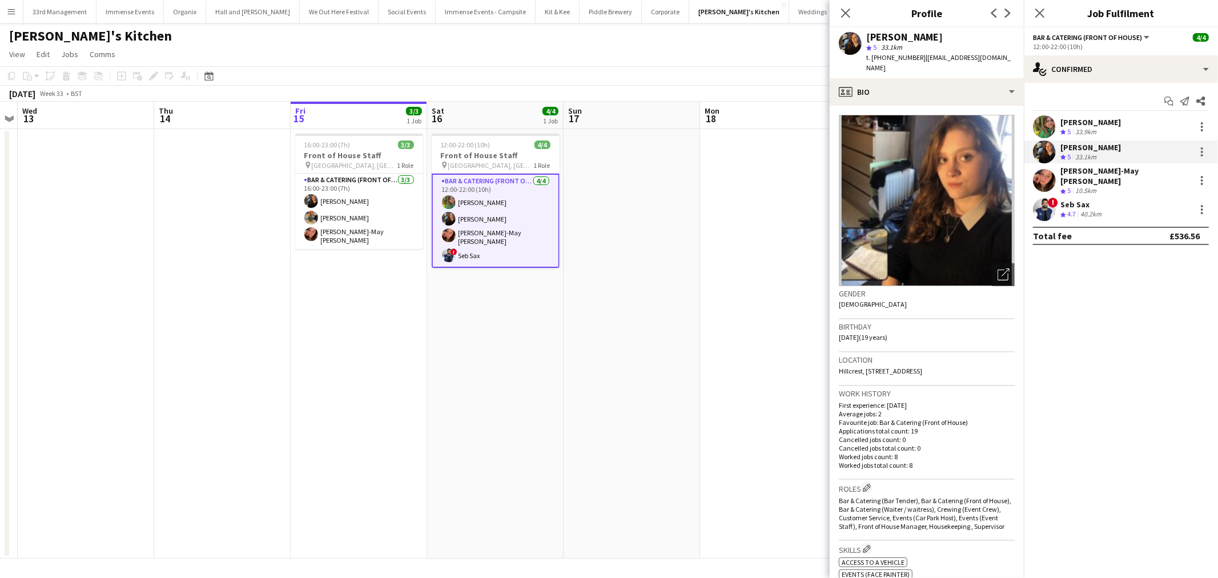
click at [1047, 128] on app-user-avatar at bounding box center [1044, 126] width 23 height 23
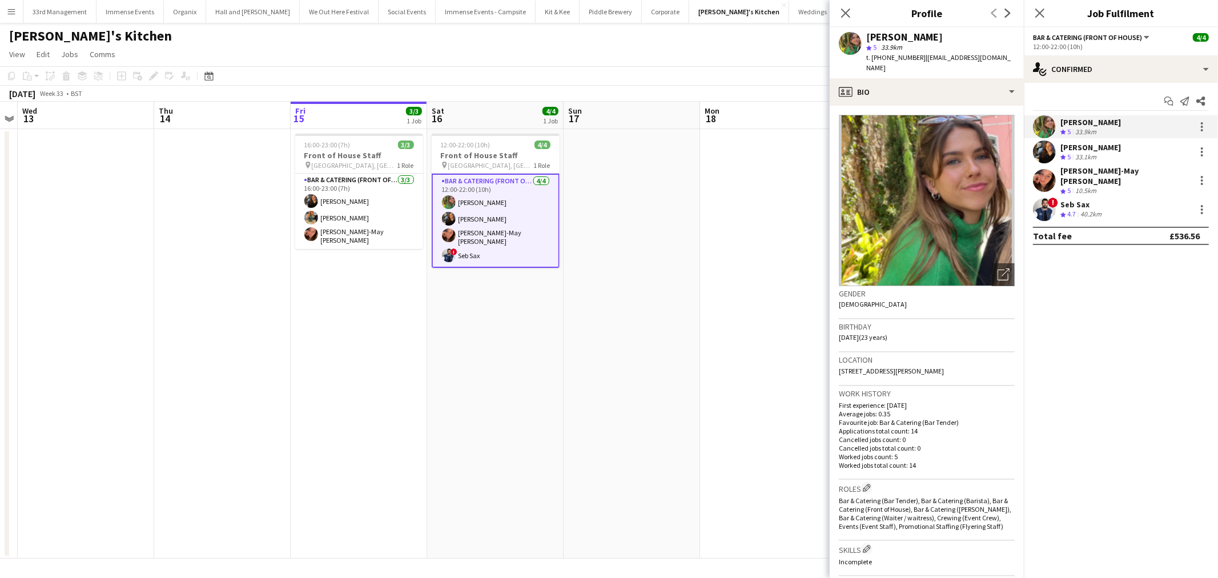
click at [1042, 175] on app-user-avatar at bounding box center [1044, 180] width 23 height 23
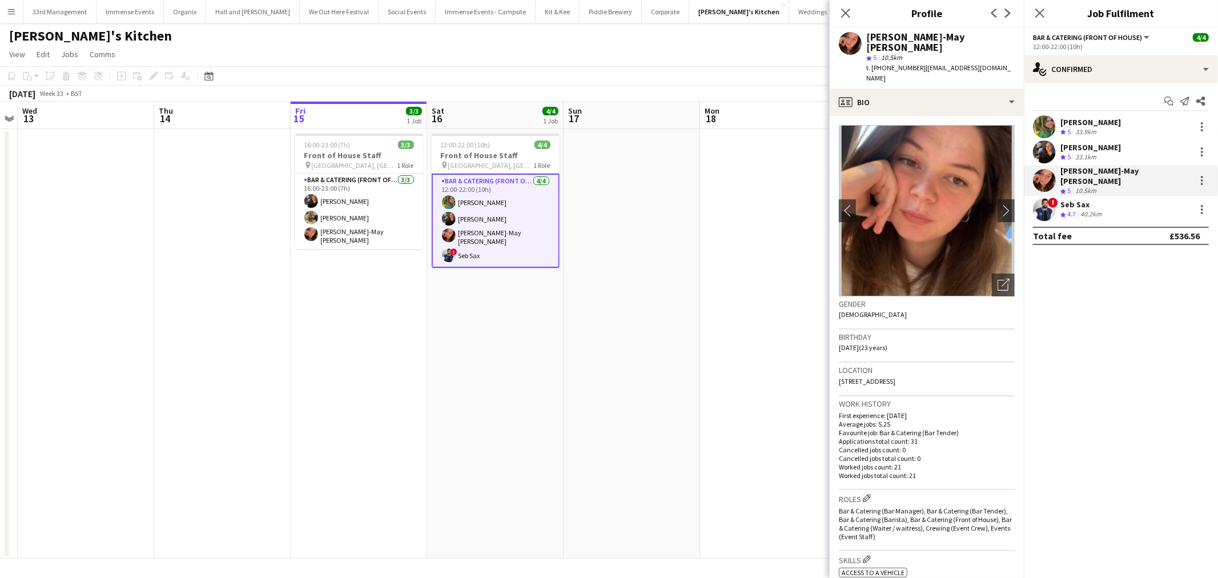
click at [1043, 207] on app-user-avatar at bounding box center [1044, 209] width 23 height 23
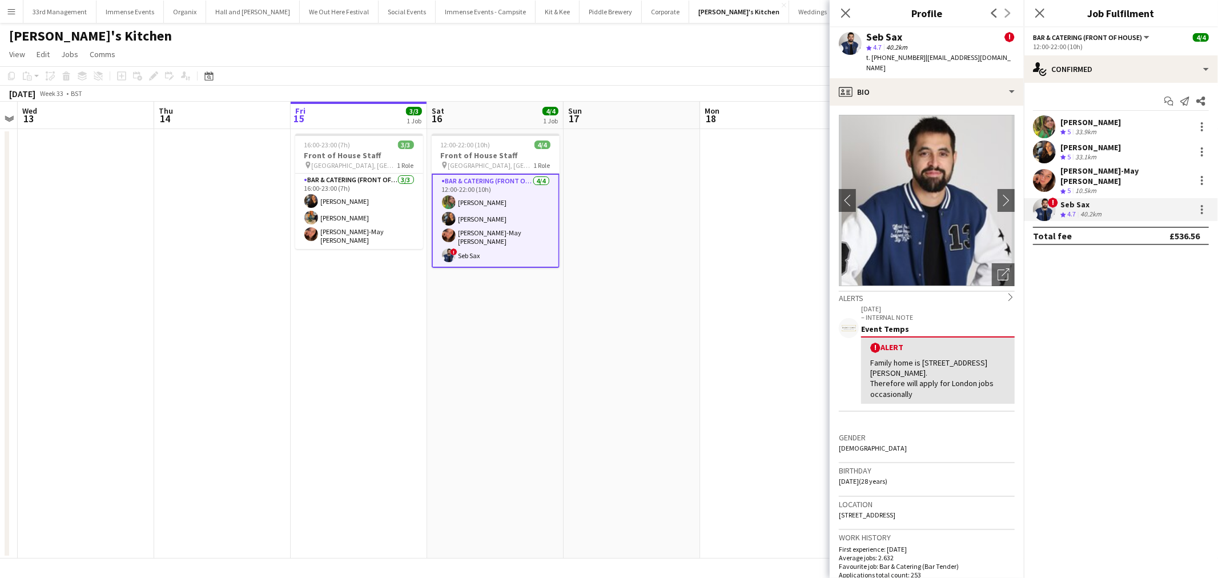
click at [1054, 180] on app-user-avatar at bounding box center [1044, 180] width 23 height 23
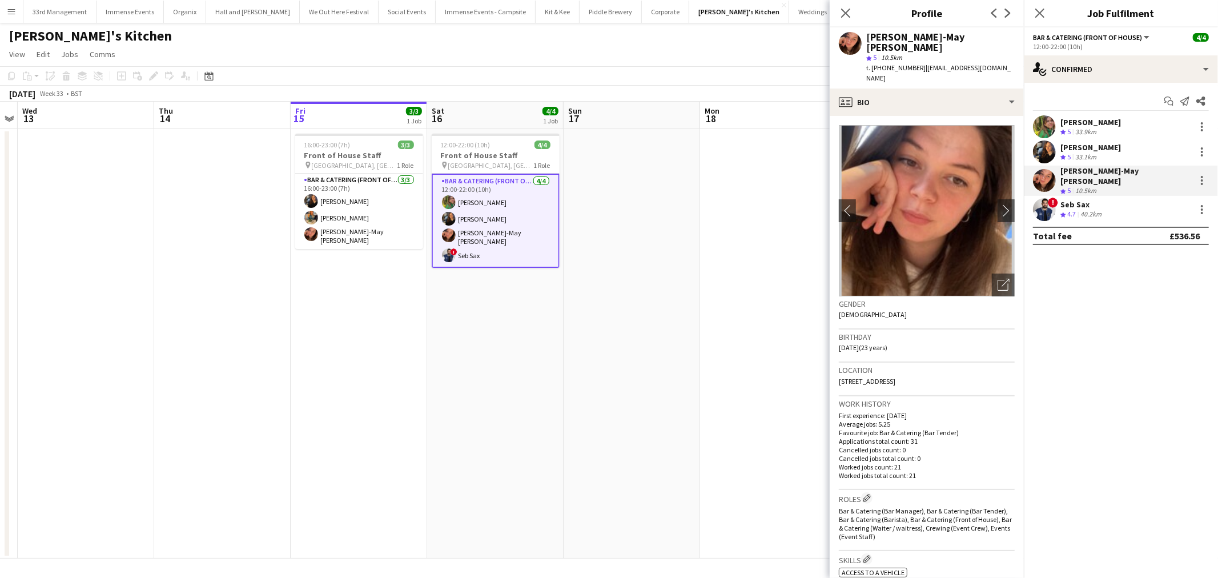
click at [672, 343] on app-date-cell at bounding box center [632, 343] width 136 height 429
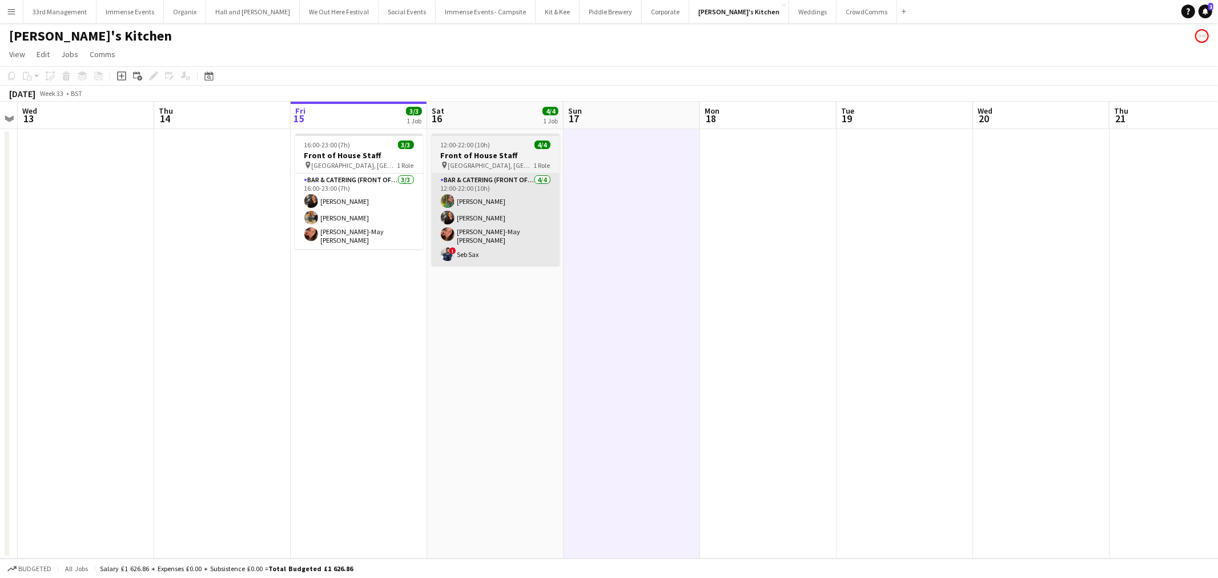
click at [495, 257] on app-card-role "Bar & Catering (Front of House) 4/4 12:00-22:00 (10h) Isabelle Bland Annie Hutc…" at bounding box center [496, 220] width 128 height 92
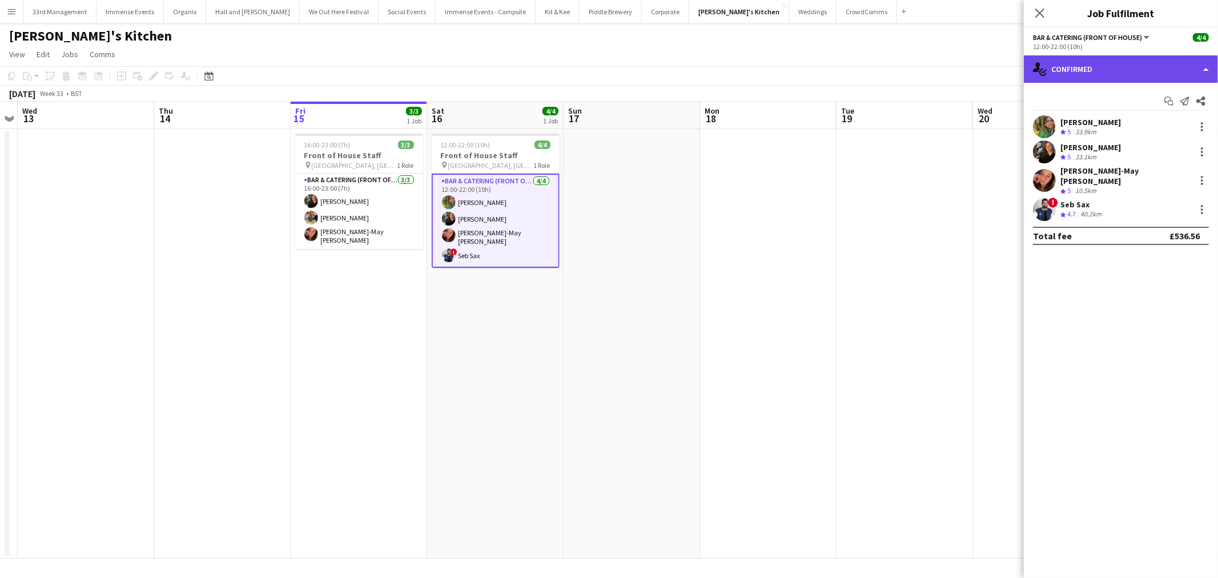
click at [1071, 70] on div "single-neutral-actions-check-2 Confirmed" at bounding box center [1121, 68] width 194 height 27
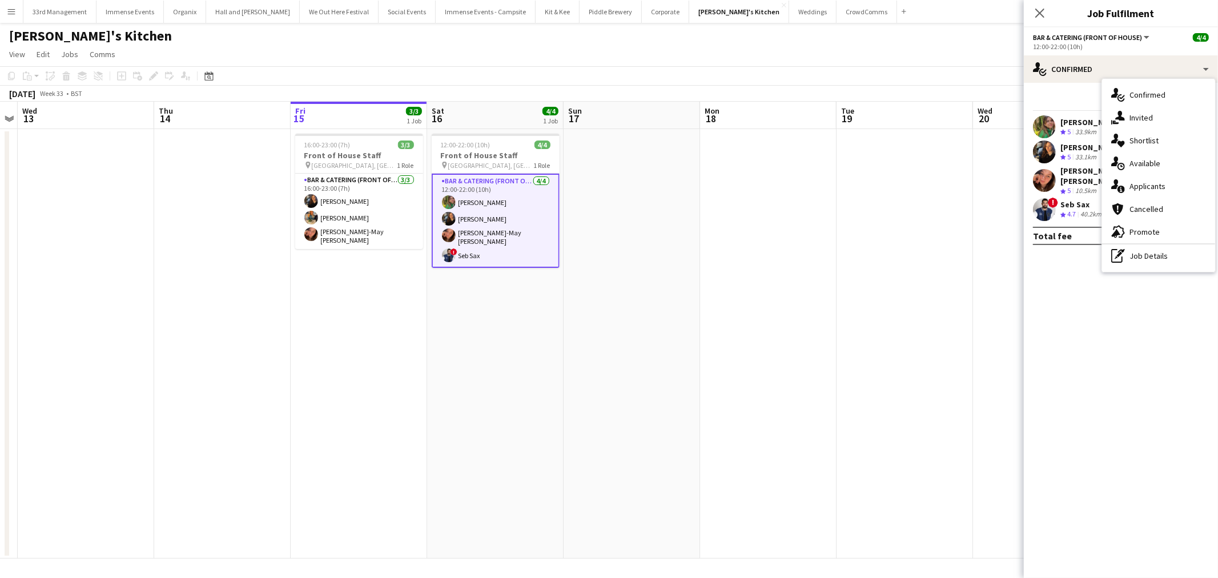
click at [1017, 227] on app-date-cell at bounding box center [1041, 343] width 136 height 429
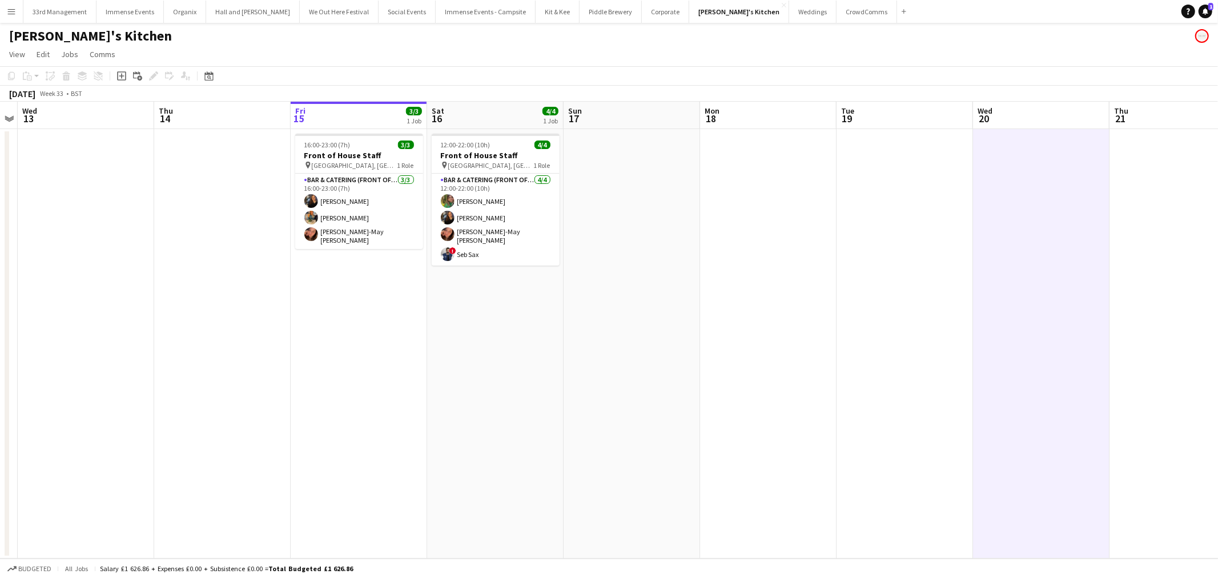
scroll to position [0, 392]
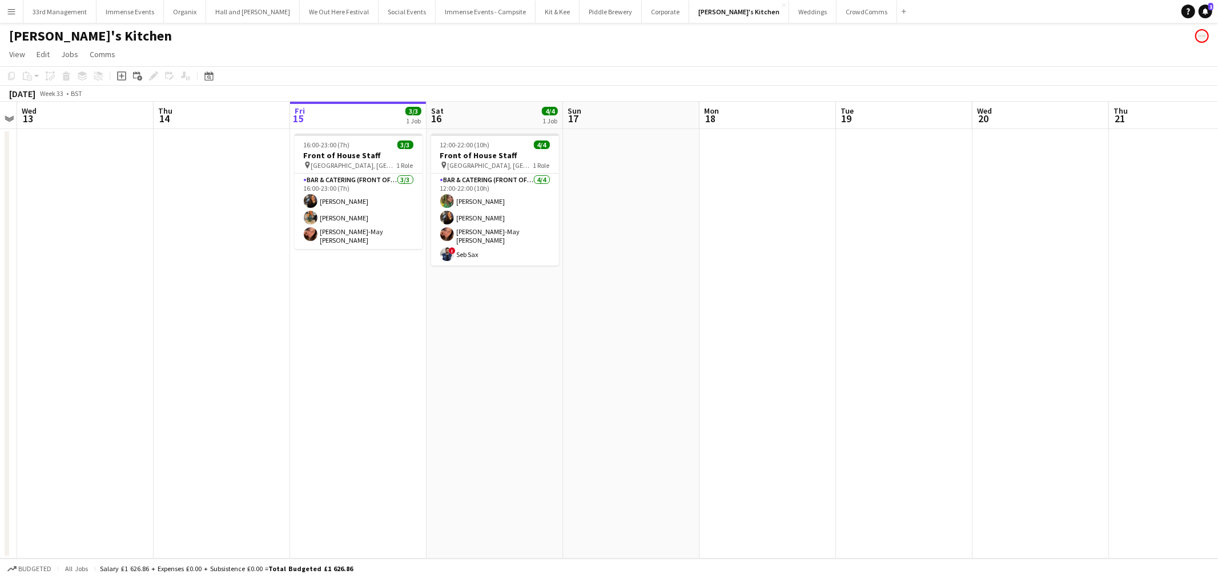
click at [478, 217] on app-card-role "Bar & Catering (Front of House) 4/4 12:00-22:00 (10h) Isabelle Bland Annie Hutc…" at bounding box center [495, 220] width 128 height 92
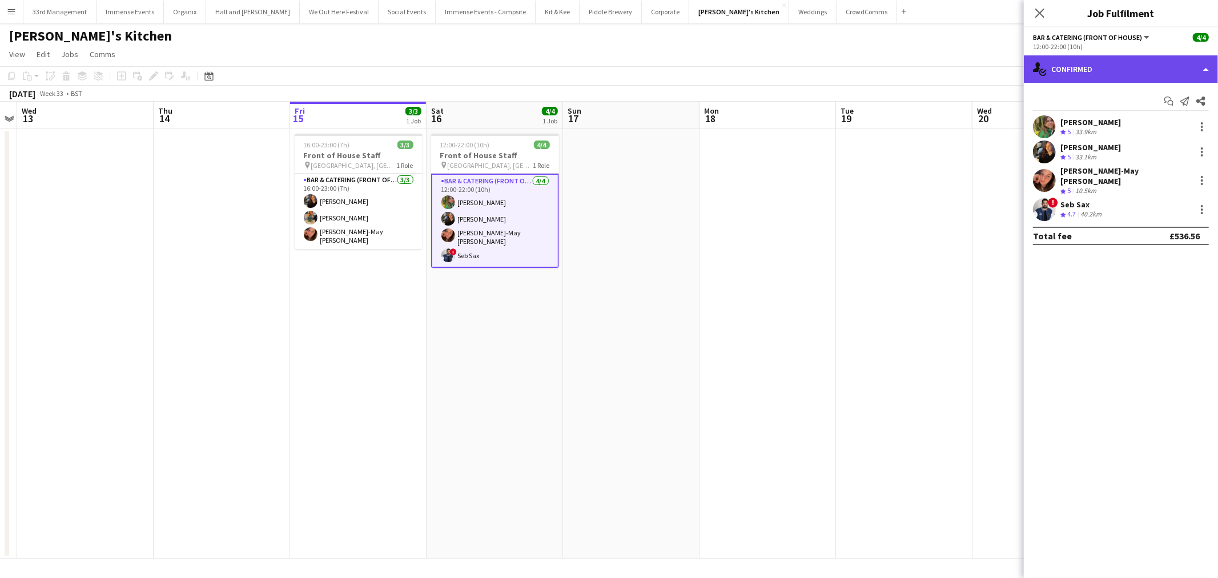
click at [1097, 69] on div "single-neutral-actions-check-2 Confirmed" at bounding box center [1121, 68] width 194 height 27
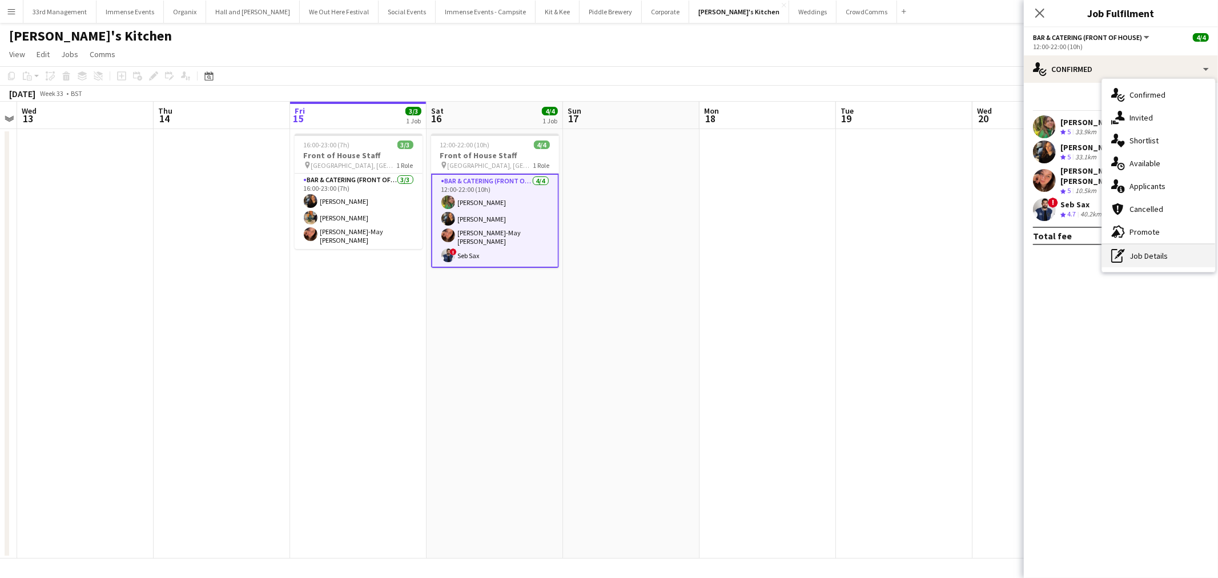
click at [1174, 256] on div "pen-write Job Details" at bounding box center [1158, 255] width 113 height 23
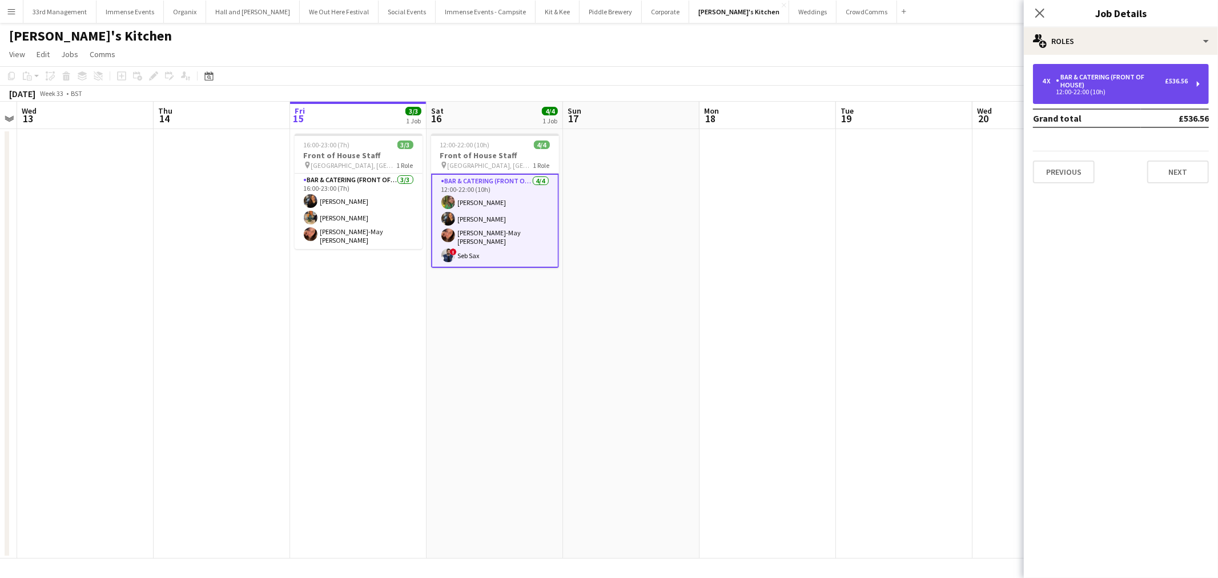
click at [1103, 90] on div "12:00-22:00 (10h)" at bounding box center [1115, 92] width 146 height 6
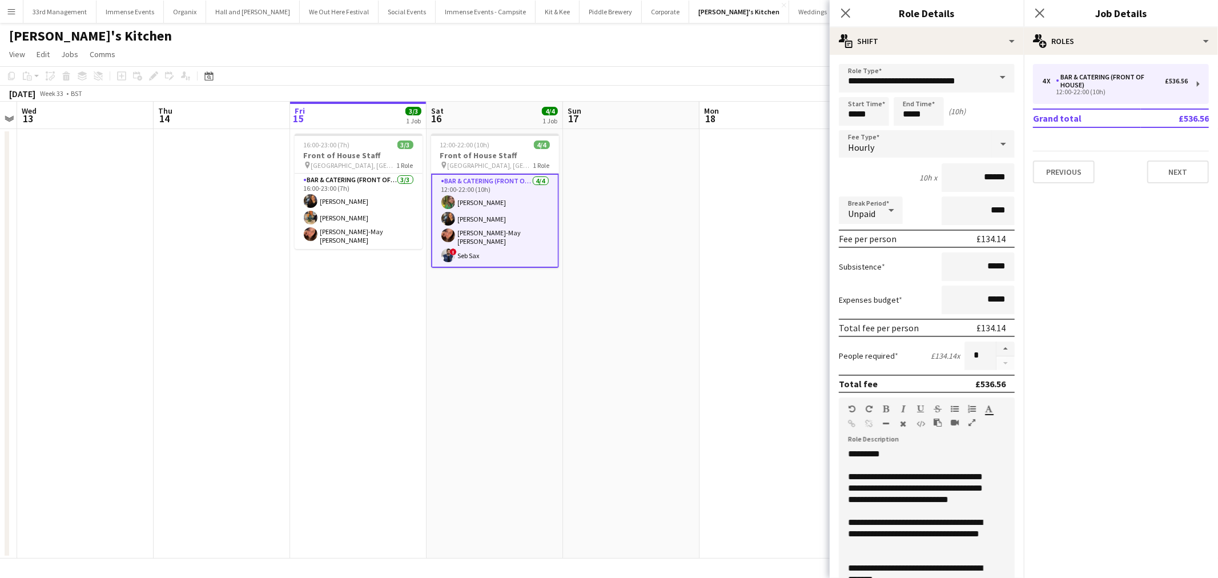
drag, startPoint x: 692, startPoint y: 471, endPoint x: 541, endPoint y: 346, distance: 195.5
click at [688, 467] on app-calendar-viewport "Sun 10 Mon 11 Tue 12 Wed 13 Thu 14 Fri 15 3/3 1 Job Sat 16 4/4 1 Job Sun 17 Mon…" at bounding box center [609, 330] width 1218 height 457
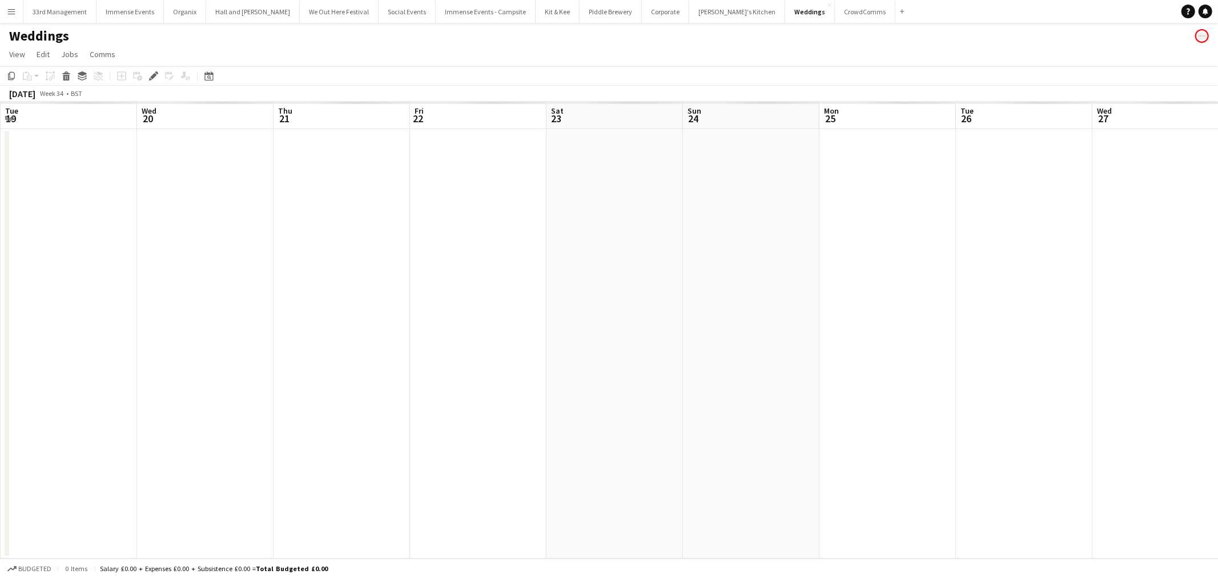
scroll to position [0, 392]
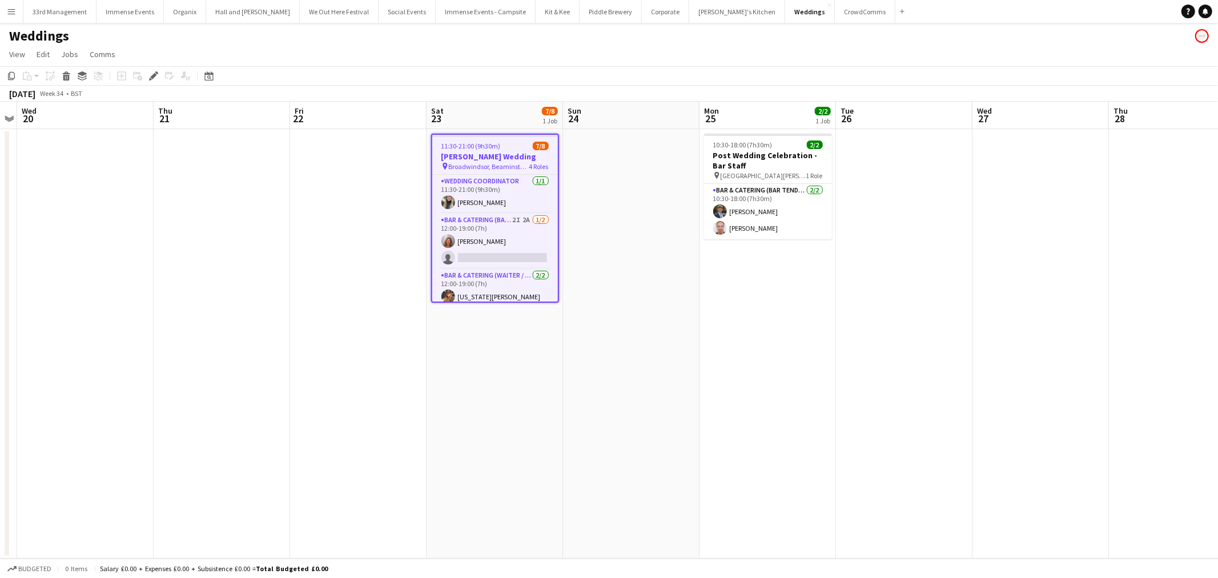
click at [487, 248] on app-card-role "Bar & Catering (Bar Tender) 2I 2A 1/2 12:00-19:00 (7h) Rachel Revell single-neu…" at bounding box center [495, 241] width 126 height 55
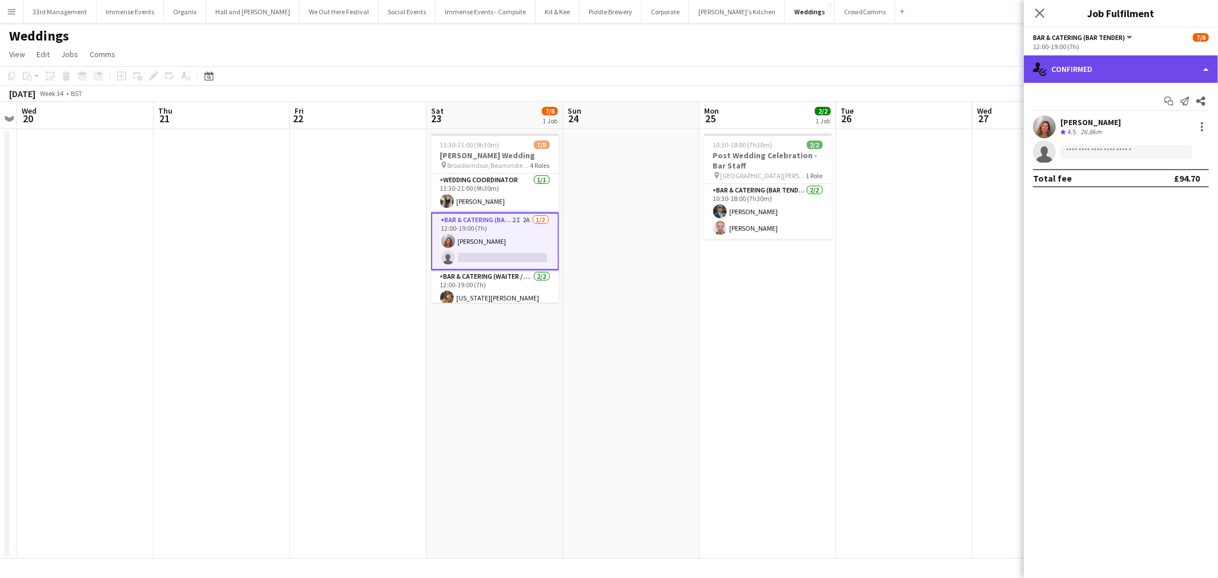
click at [1134, 67] on div "single-neutral-actions-check-2 Confirmed" at bounding box center [1121, 68] width 194 height 27
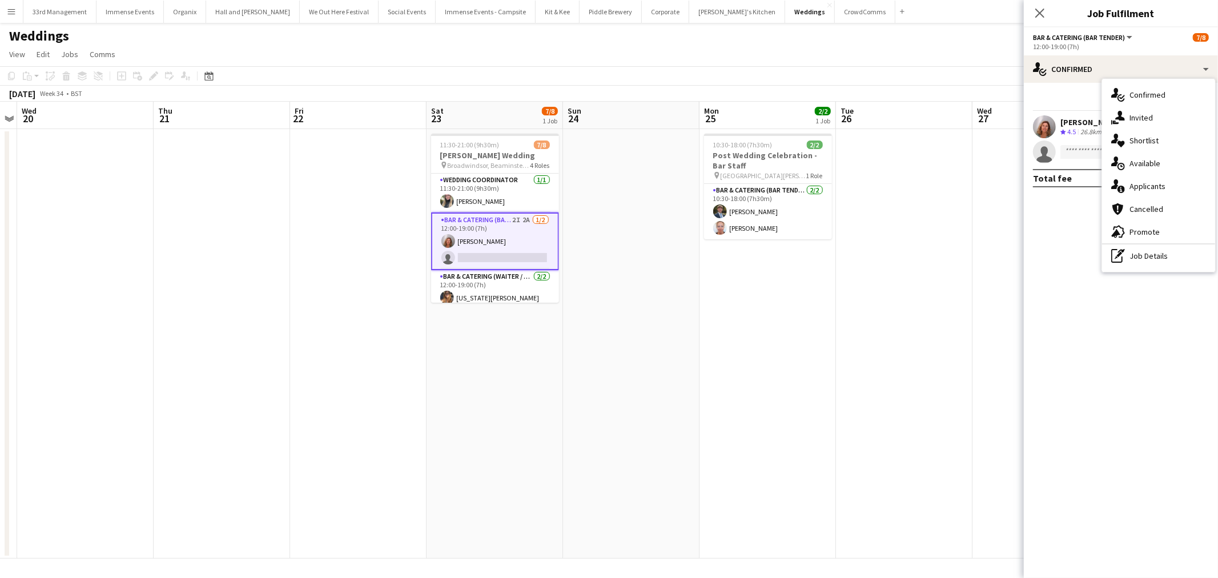
click at [1190, 183] on div "single-neutral-actions-information Applicants" at bounding box center [1158, 186] width 113 height 23
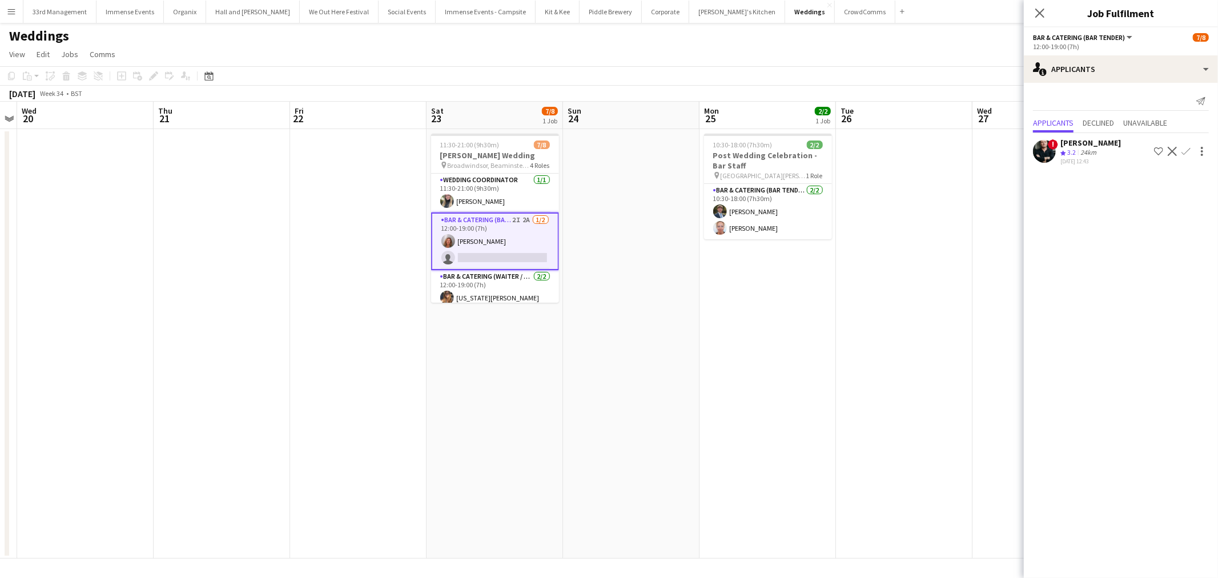
click at [492, 239] on app-card-role "Bar & Catering (Bar Tender) 2I 2A 1/2 12:00-19:00 (7h) Rachel Revell single-neu…" at bounding box center [495, 241] width 128 height 58
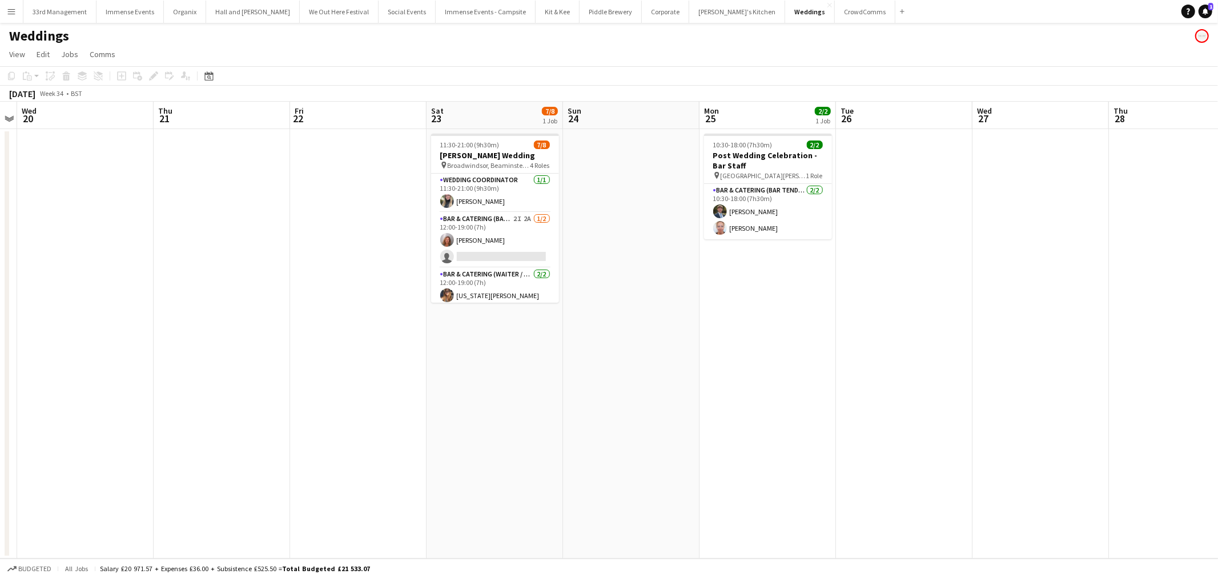
drag, startPoint x: 888, startPoint y: 360, endPoint x: 774, endPoint y: 111, distance: 273.7
click at [880, 353] on app-calendar-viewport "Sun 17 Mon 18 Tue 19 Wed 20 Thu 21 Fri 22 Sat 23 7/8 1 Job Sun 24 Mon 25 2/2 1 …" at bounding box center [609, 330] width 1218 height 457
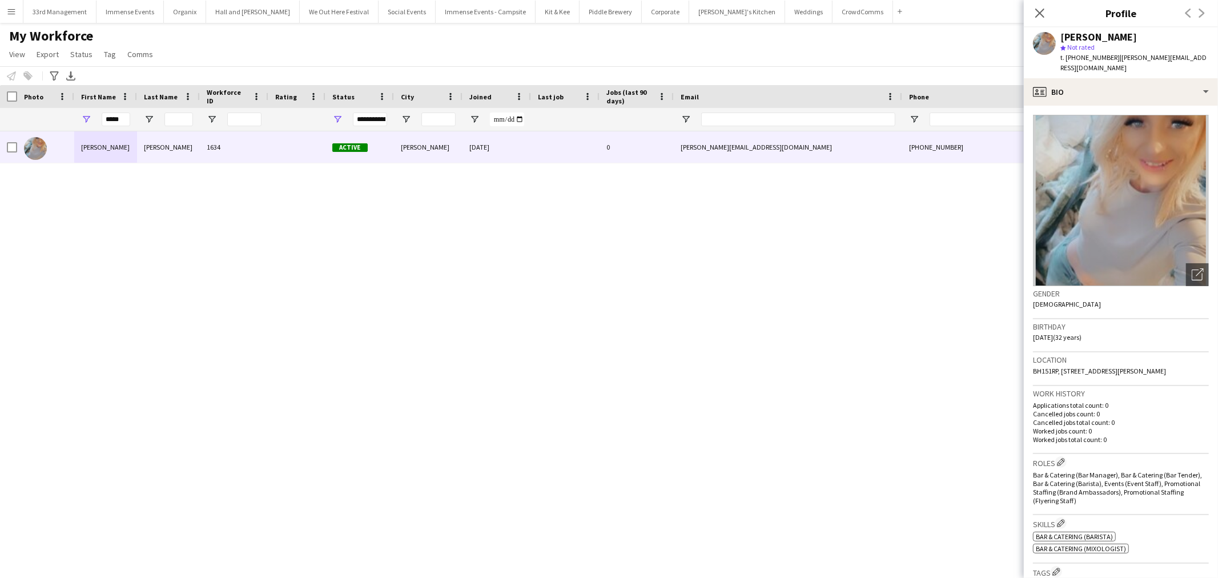
click at [709, 59] on div "My Workforce View Views Default view Language New view Update view Delete view …" at bounding box center [609, 46] width 1218 height 39
